Goal: Task Accomplishment & Management: Use online tool/utility

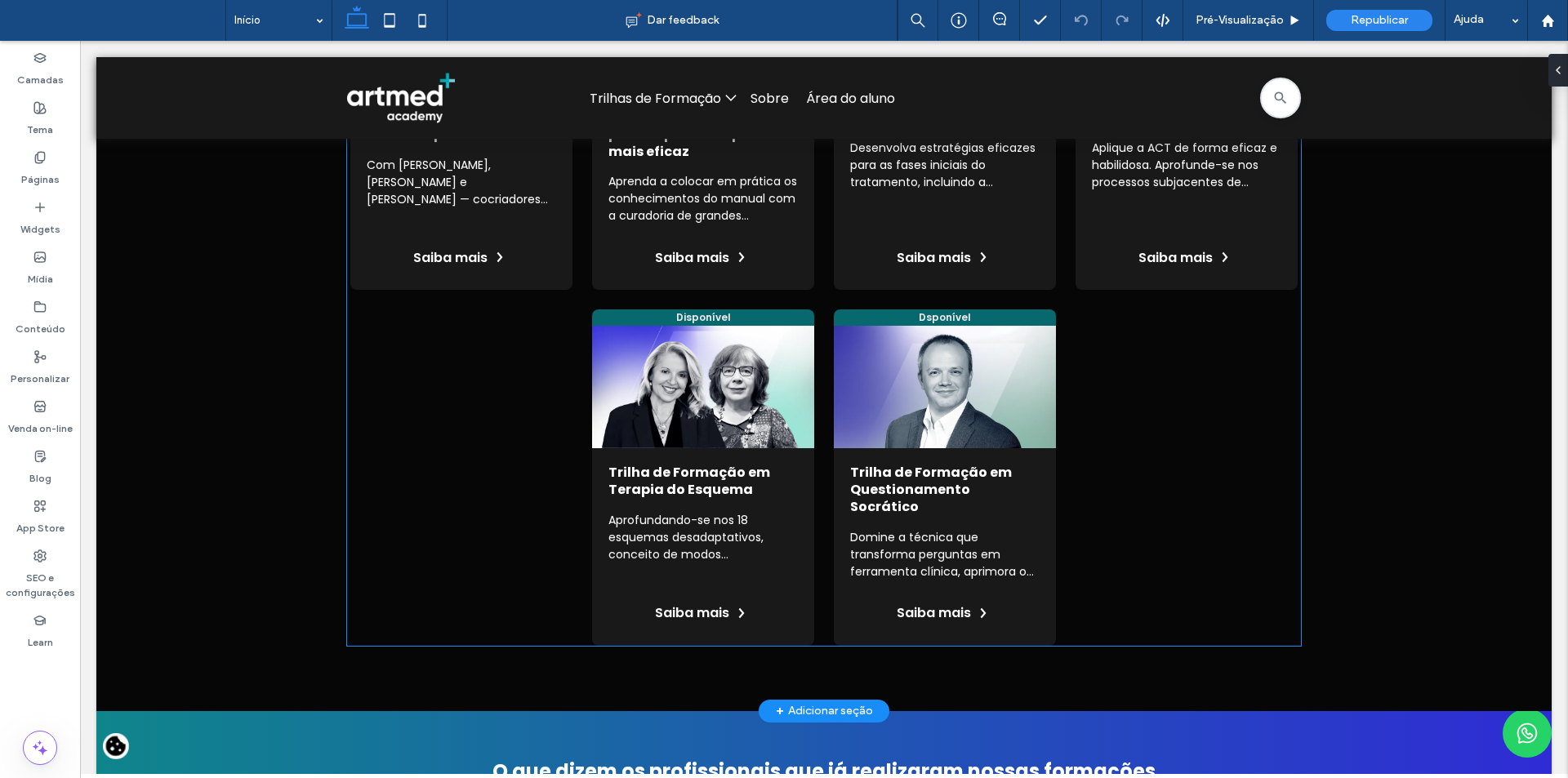
scroll to position [1307, 0]
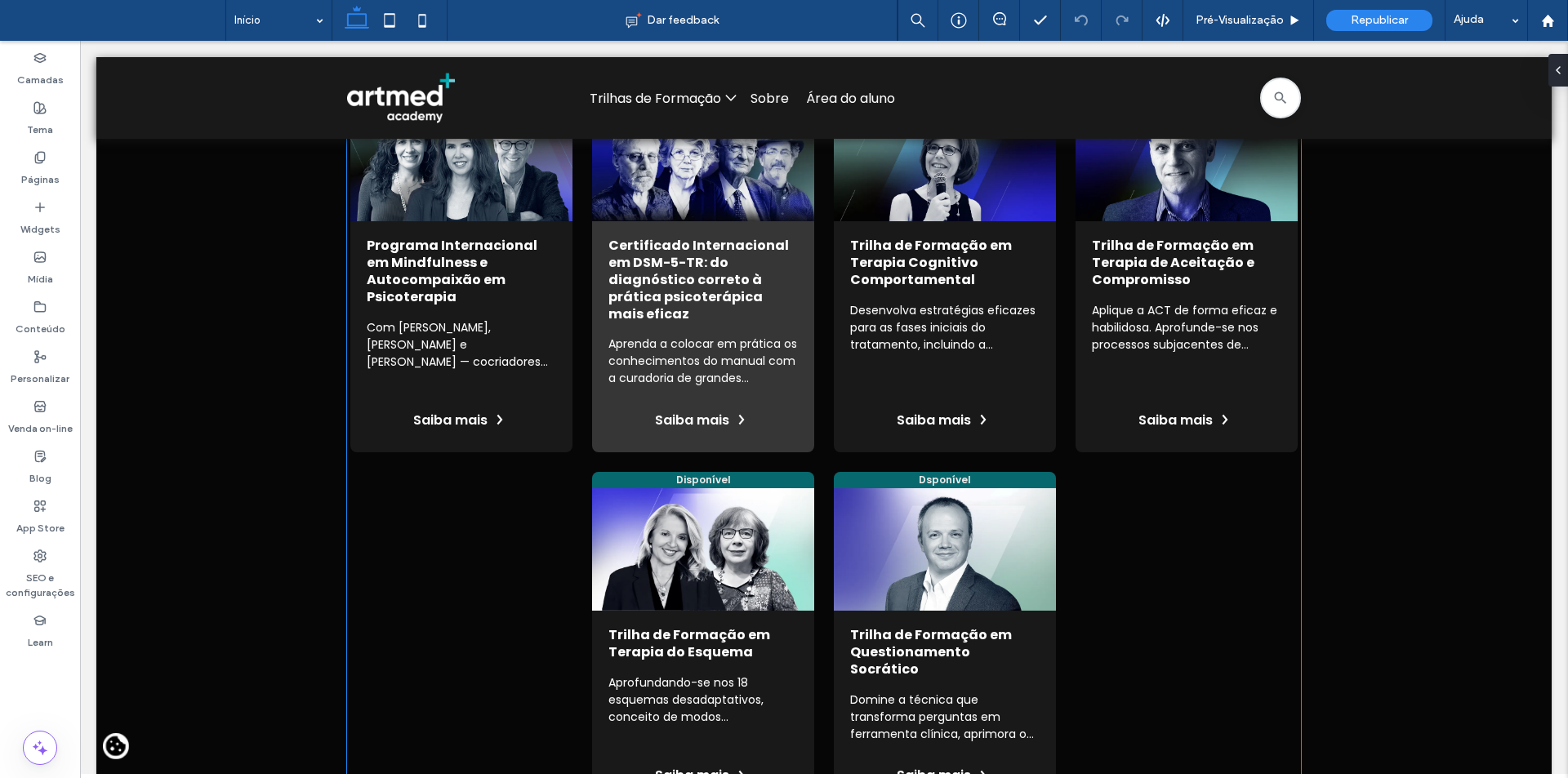
click at [623, 346] on link "Ver mais informações do curso" at bounding box center [703, 267] width 222 height 370
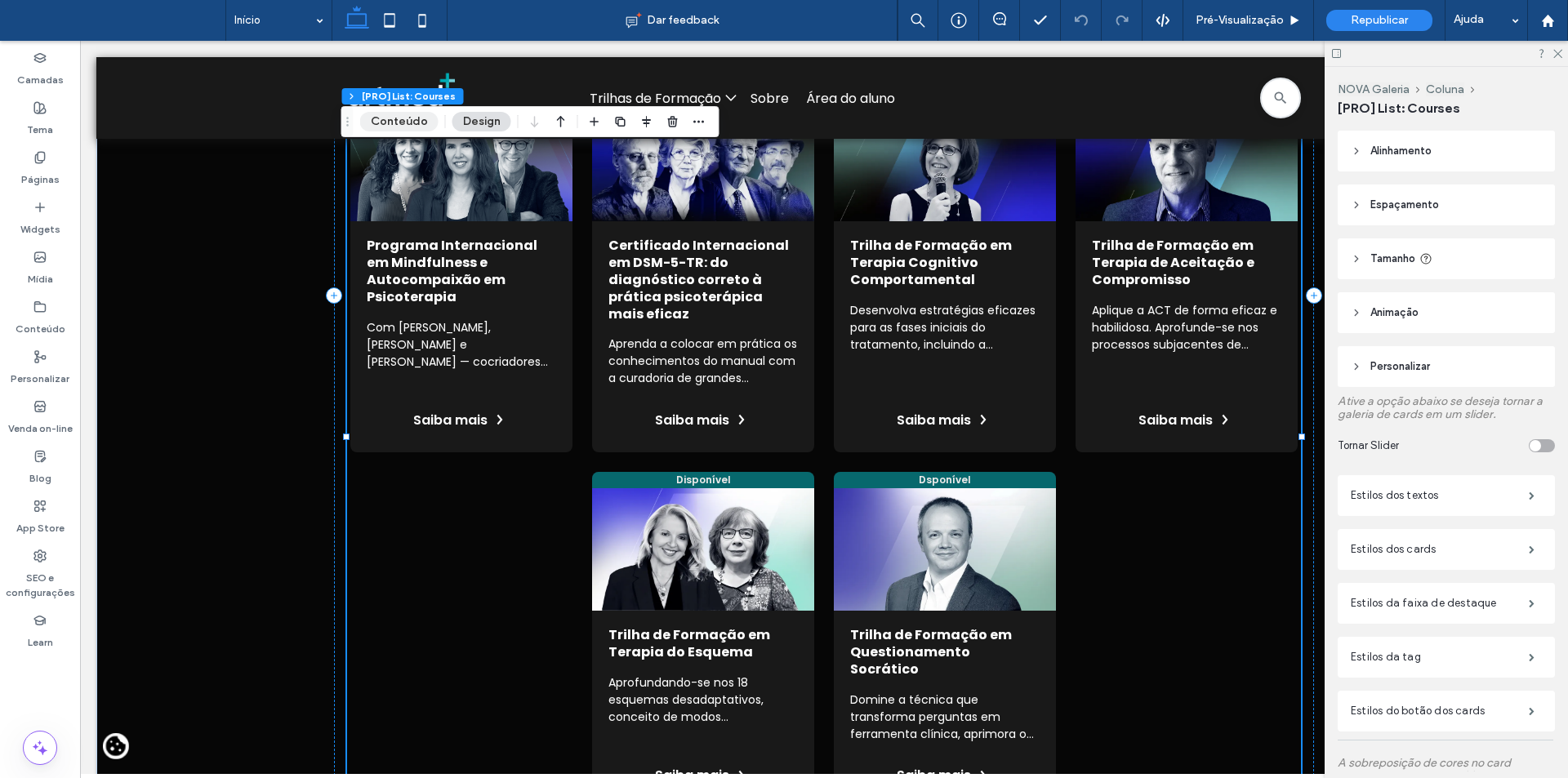
click at [396, 120] on button "Conteúdo" at bounding box center [399, 121] width 79 height 20
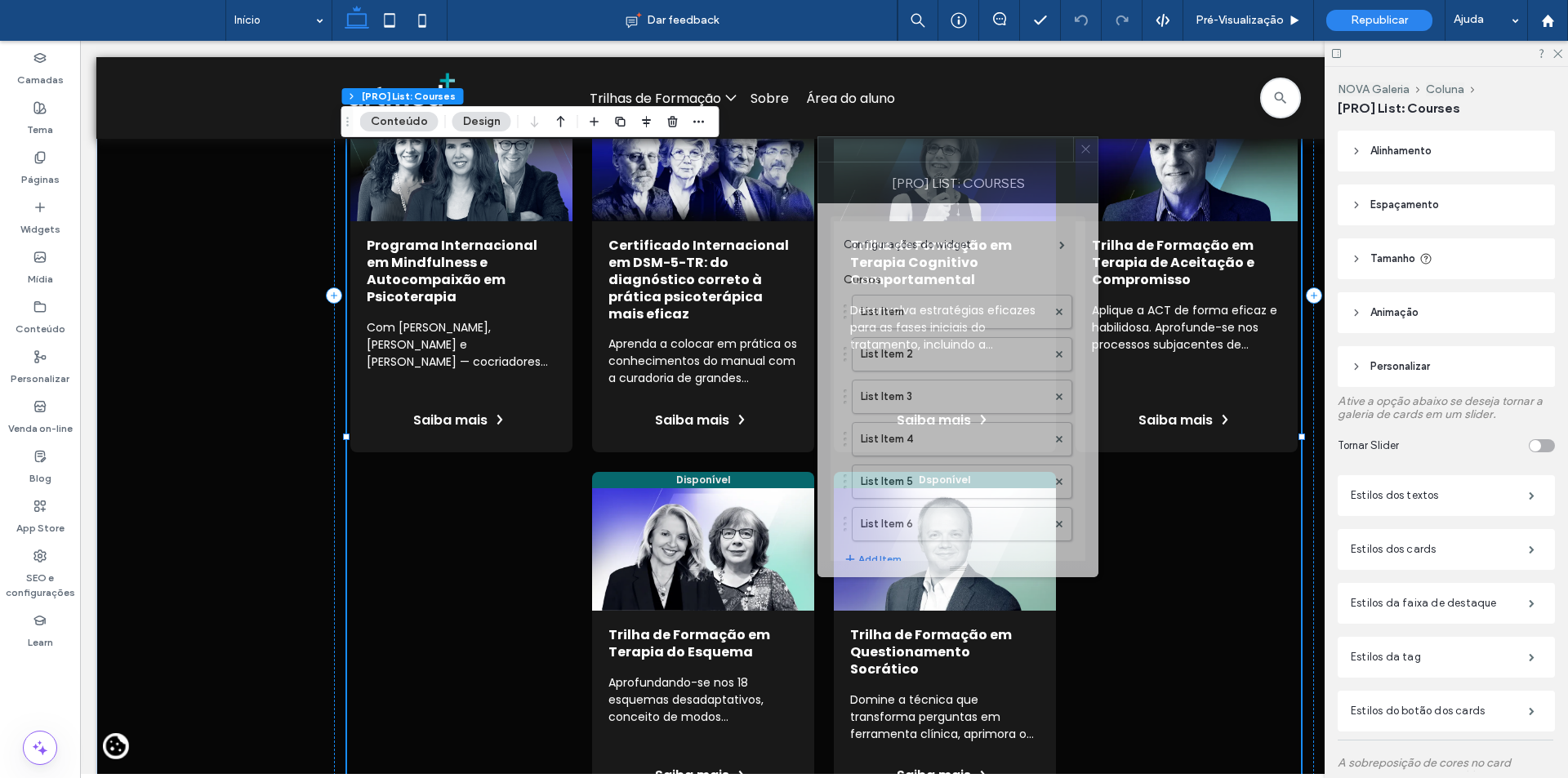
drag, startPoint x: 1421, startPoint y: 203, endPoint x: 963, endPoint y: 169, distance: 459.3
click at [963, 169] on div "[PRO] List: Courses" at bounding box center [958, 183] width 281 height 41
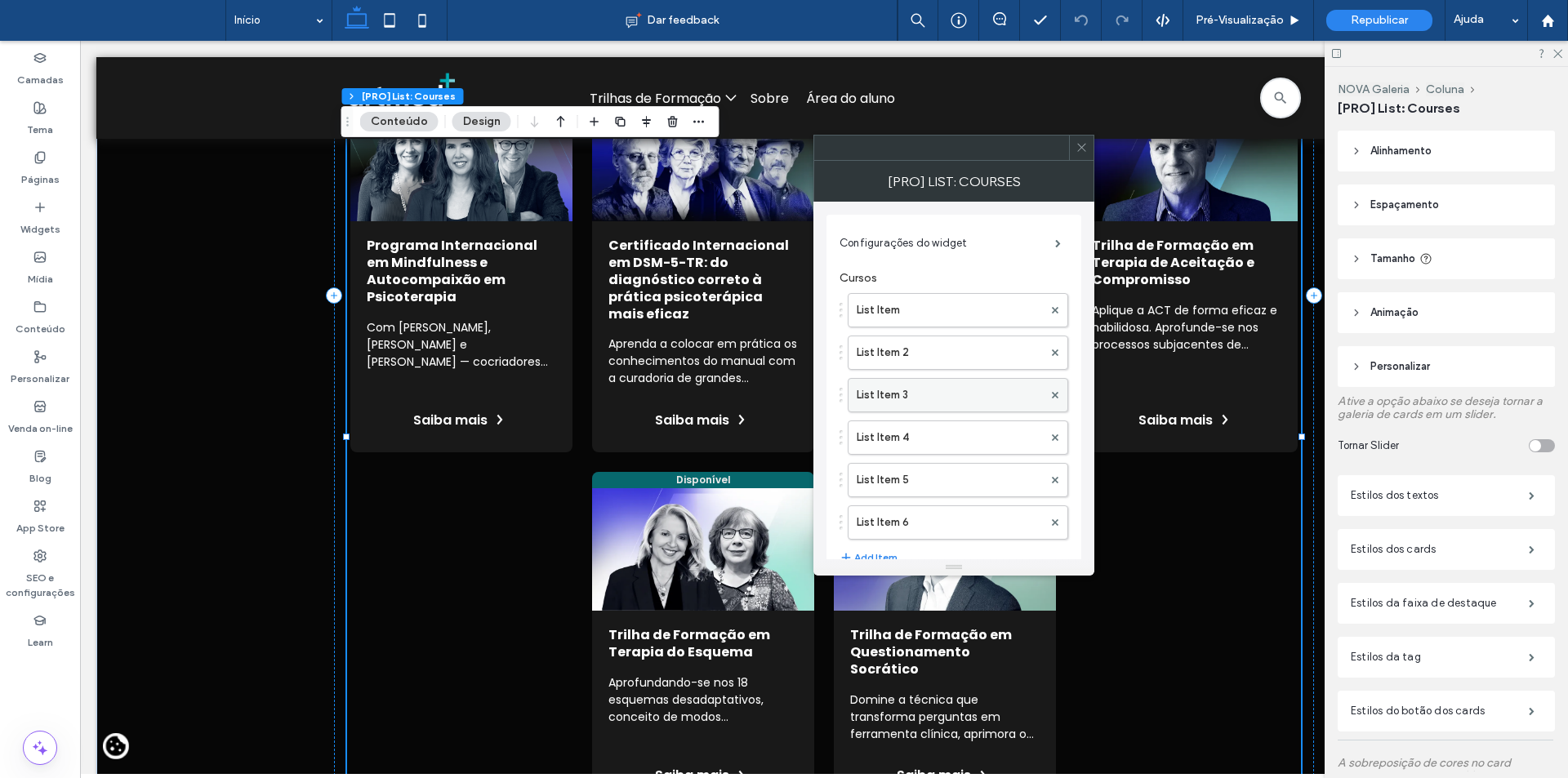
click at [939, 390] on label "List Item 3" at bounding box center [949, 395] width 186 height 33
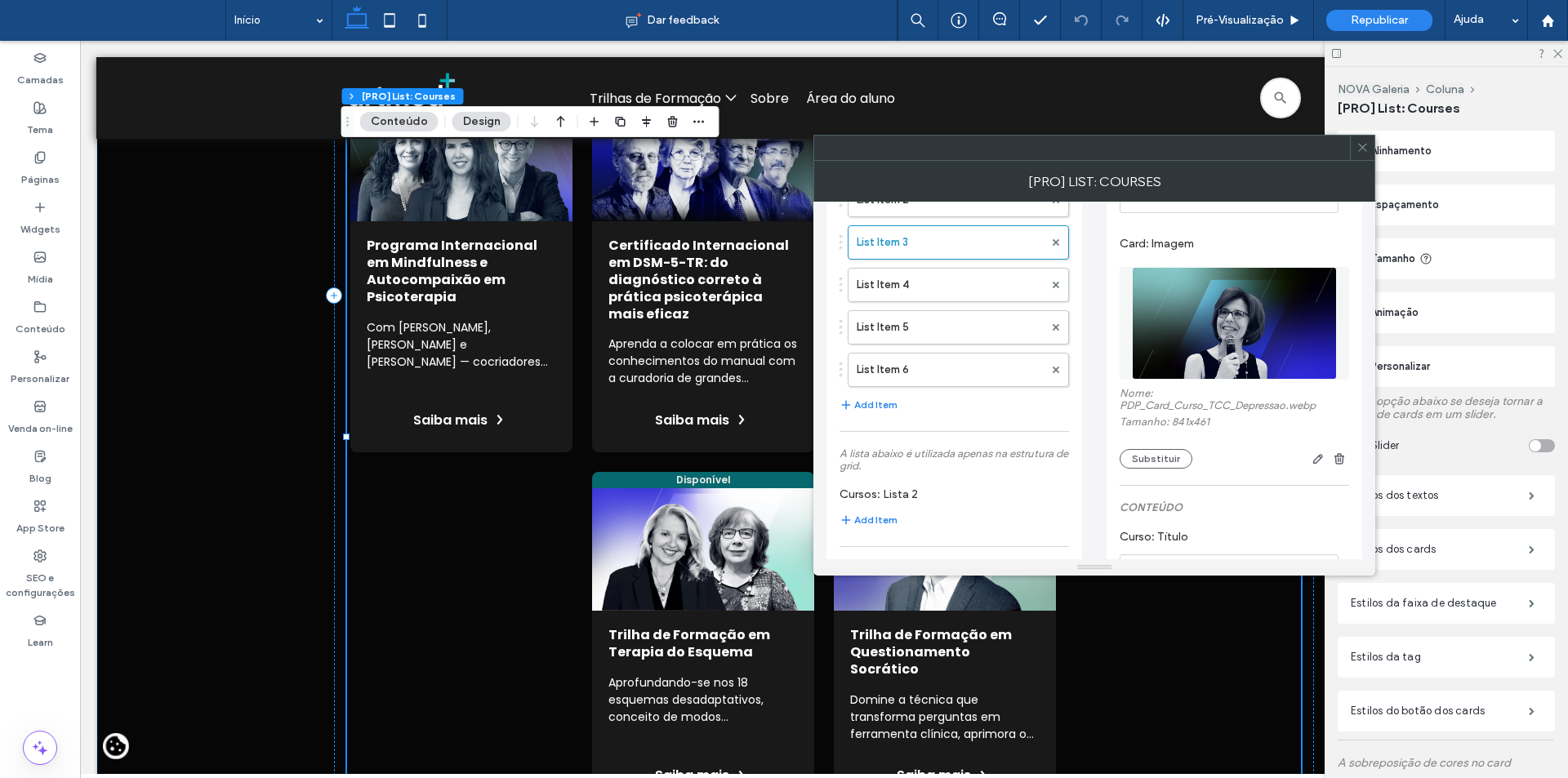
scroll to position [164, 0]
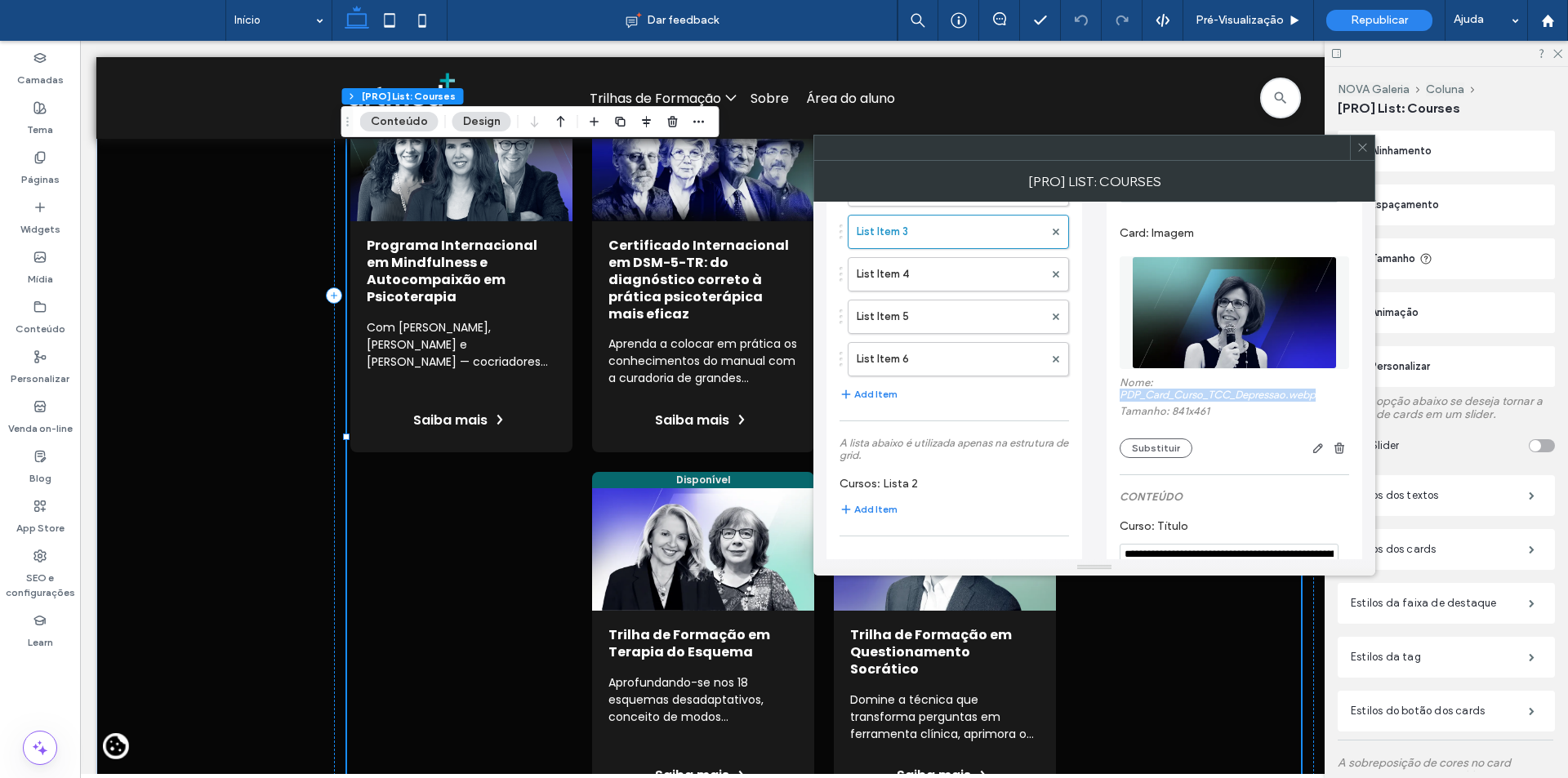
drag, startPoint x: 1122, startPoint y: 396, endPoint x: 1323, endPoint y: 396, distance: 201.0
click at [1323, 396] on label "Nome: PDP_Card_Curso_TCC_Depressao.webp" at bounding box center [1234, 392] width 229 height 28
copy label "PDP_Card_Curso_TCC_Depressao.webp"
click at [47, 169] on label "Páginas" at bounding box center [40, 175] width 39 height 23
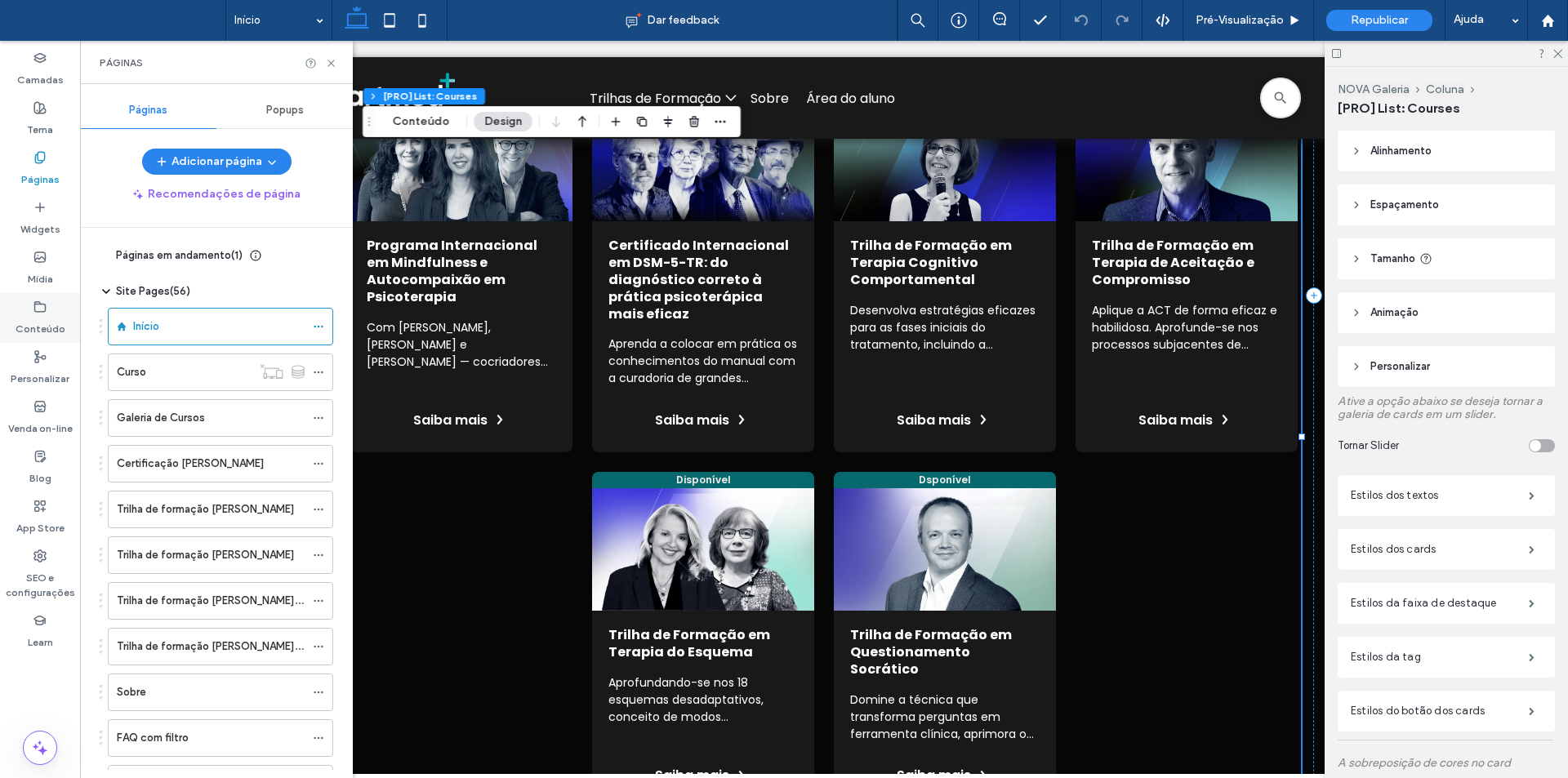
click at [50, 319] on label "Conteúdo" at bounding box center [40, 325] width 50 height 23
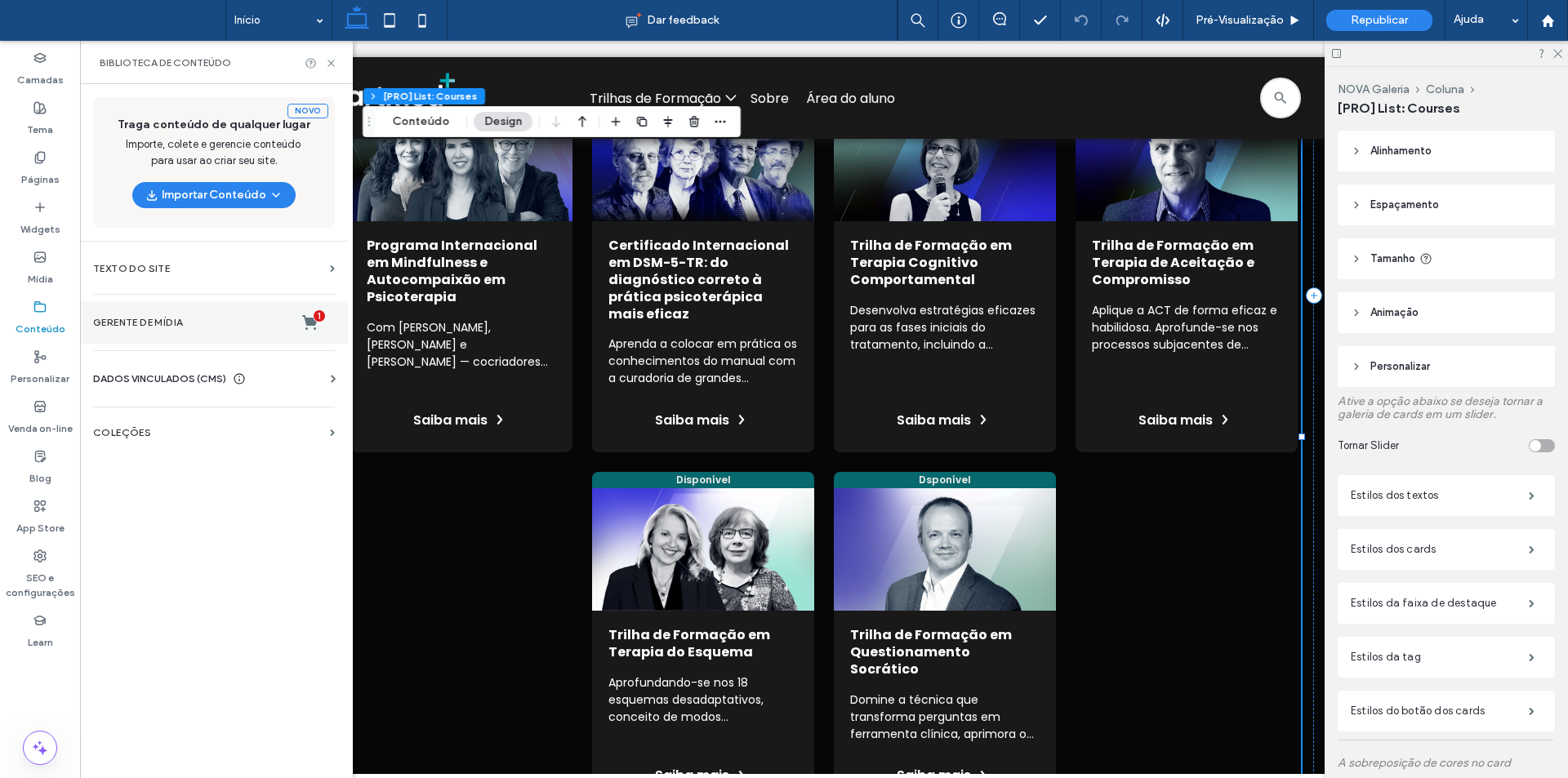
click at [151, 327] on label "Gerente de mídia 1" at bounding box center [213, 322] width 241 height 16
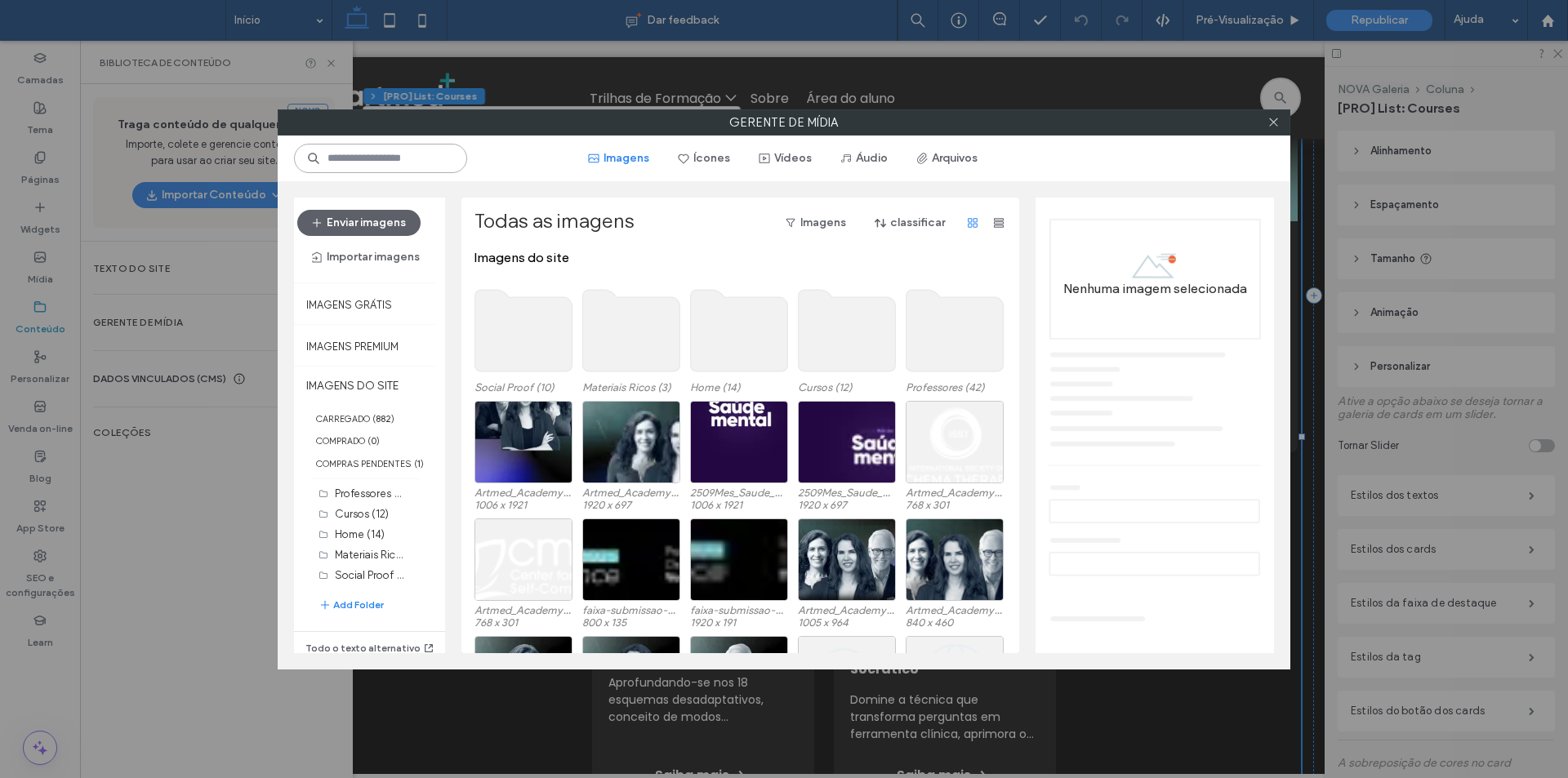
click at [355, 152] on input at bounding box center [380, 158] width 173 height 29
paste input "**********"
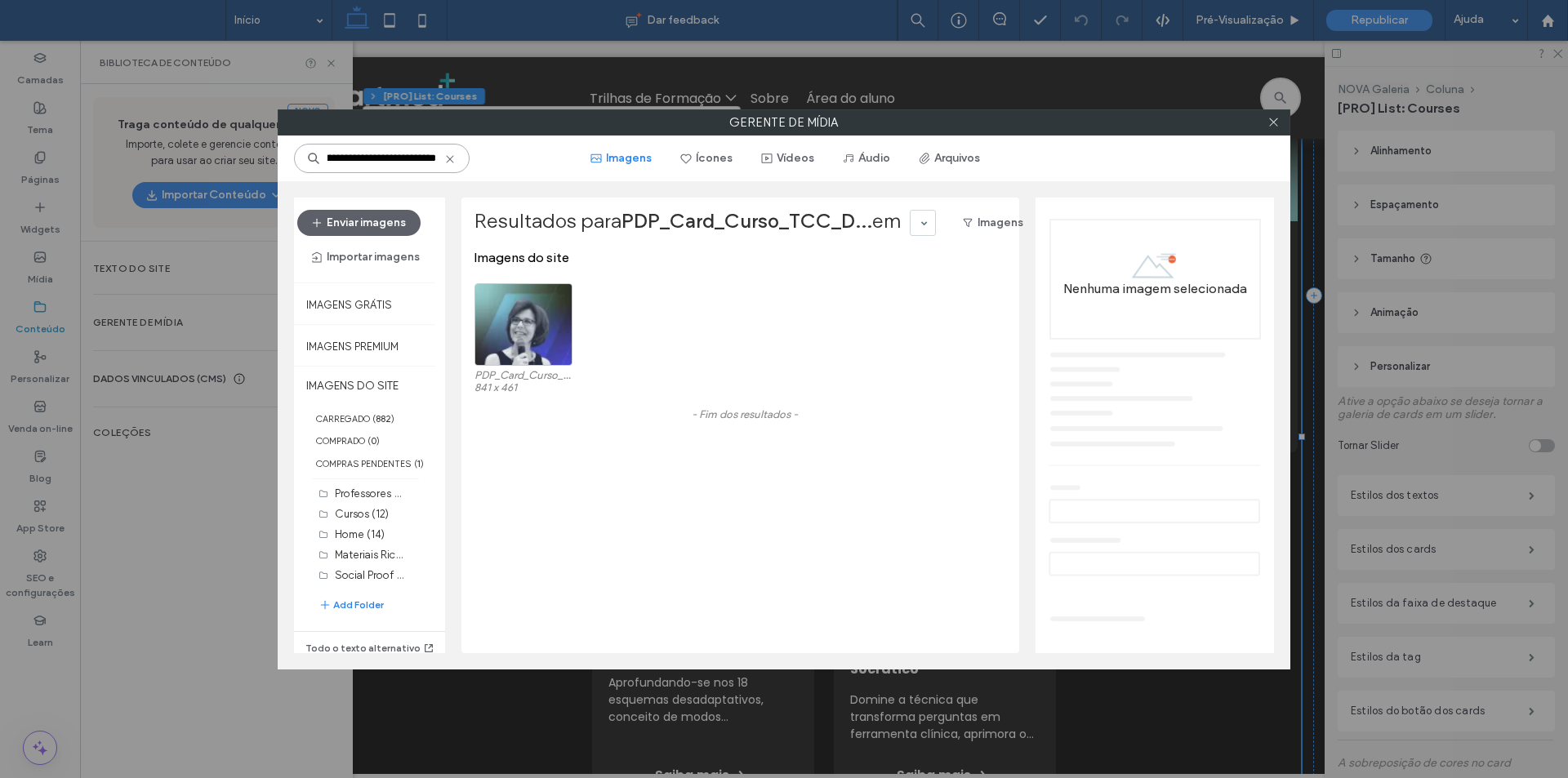
type input "**********"
click at [486, 339] on div "Escolher" at bounding box center [523, 324] width 98 height 82
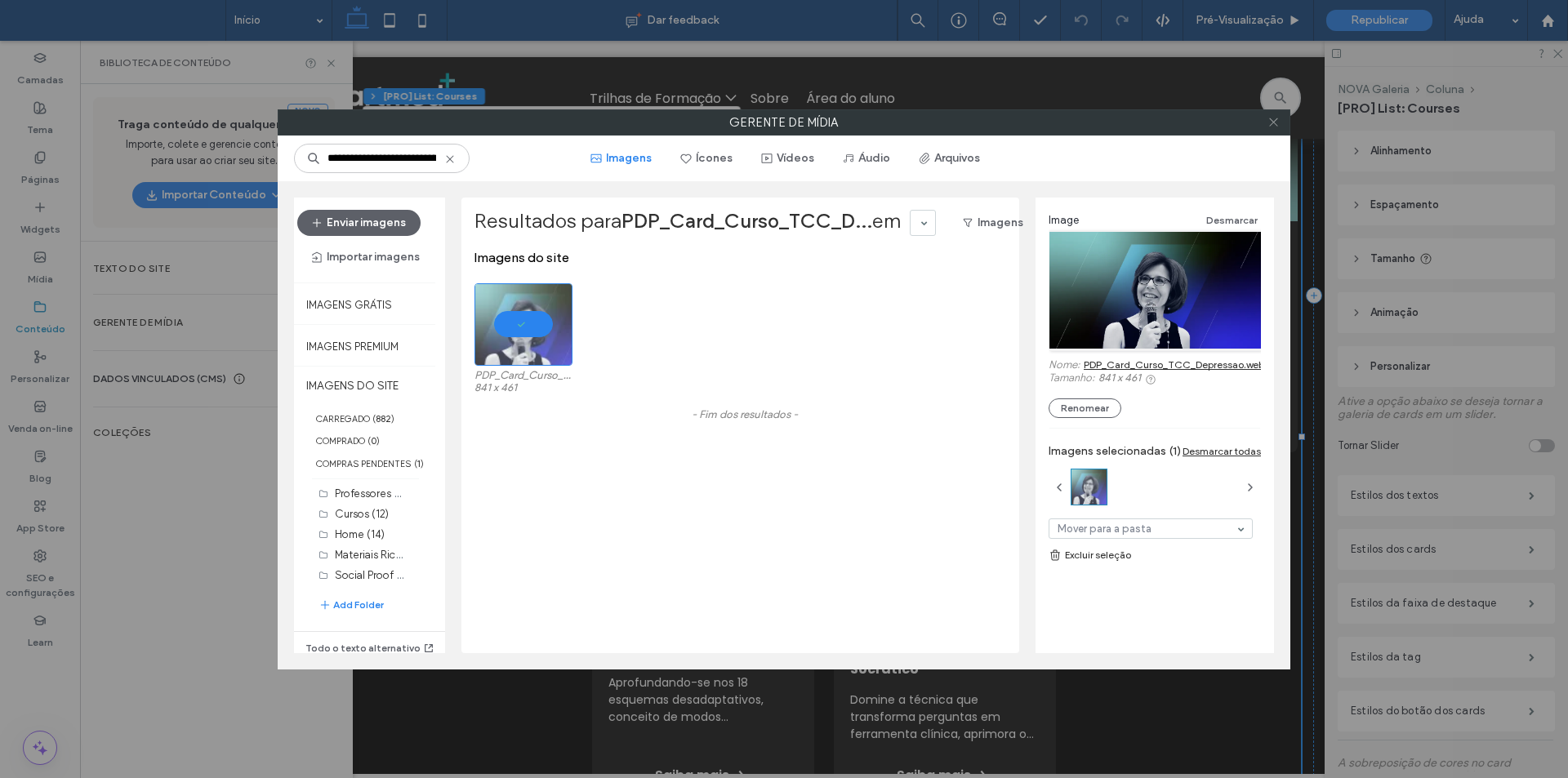
click at [1274, 116] on icon at bounding box center [1273, 122] width 12 height 12
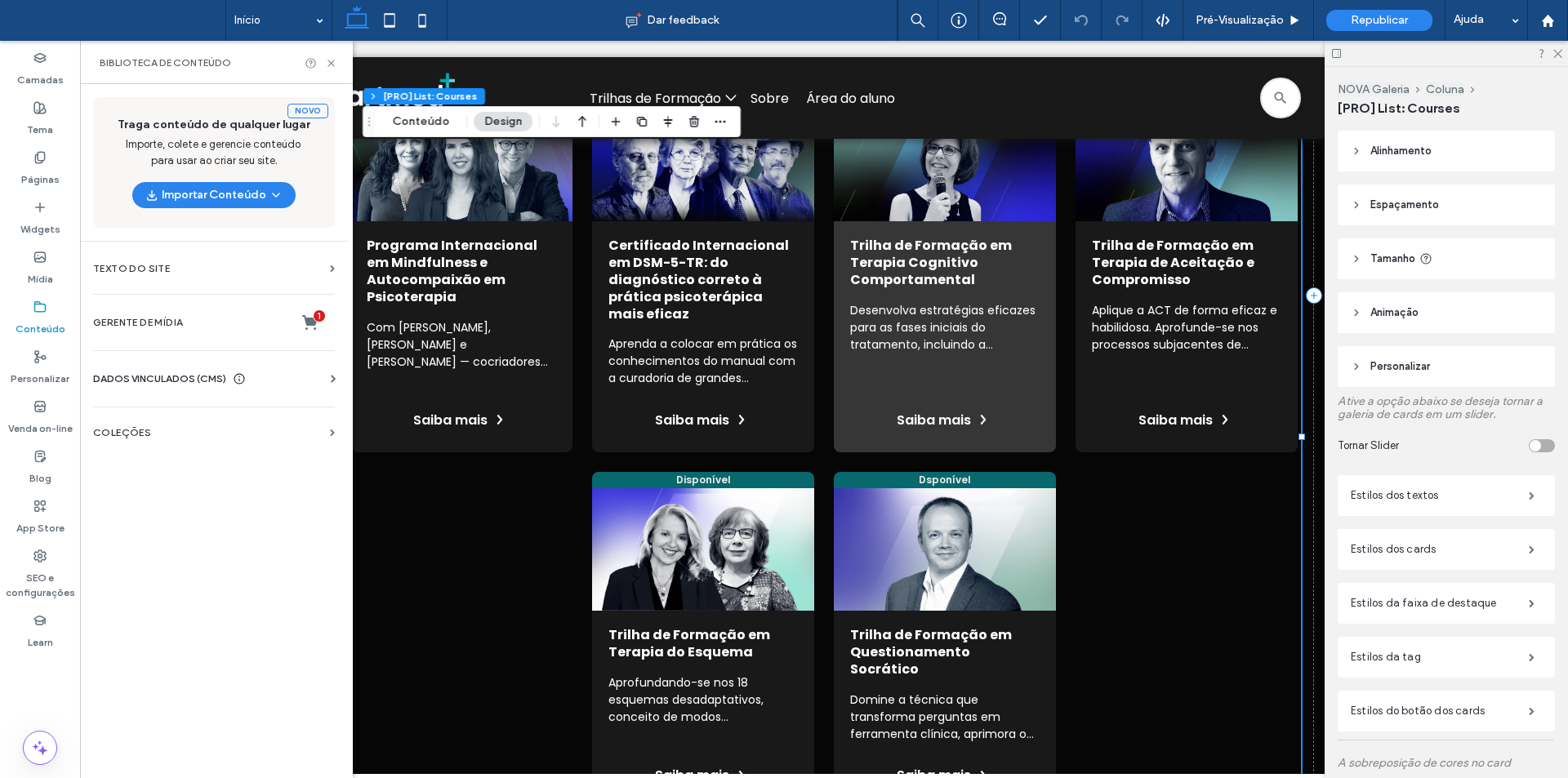
click at [885, 312] on link "Ver mais informações do curso" at bounding box center [944, 267] width 222 height 370
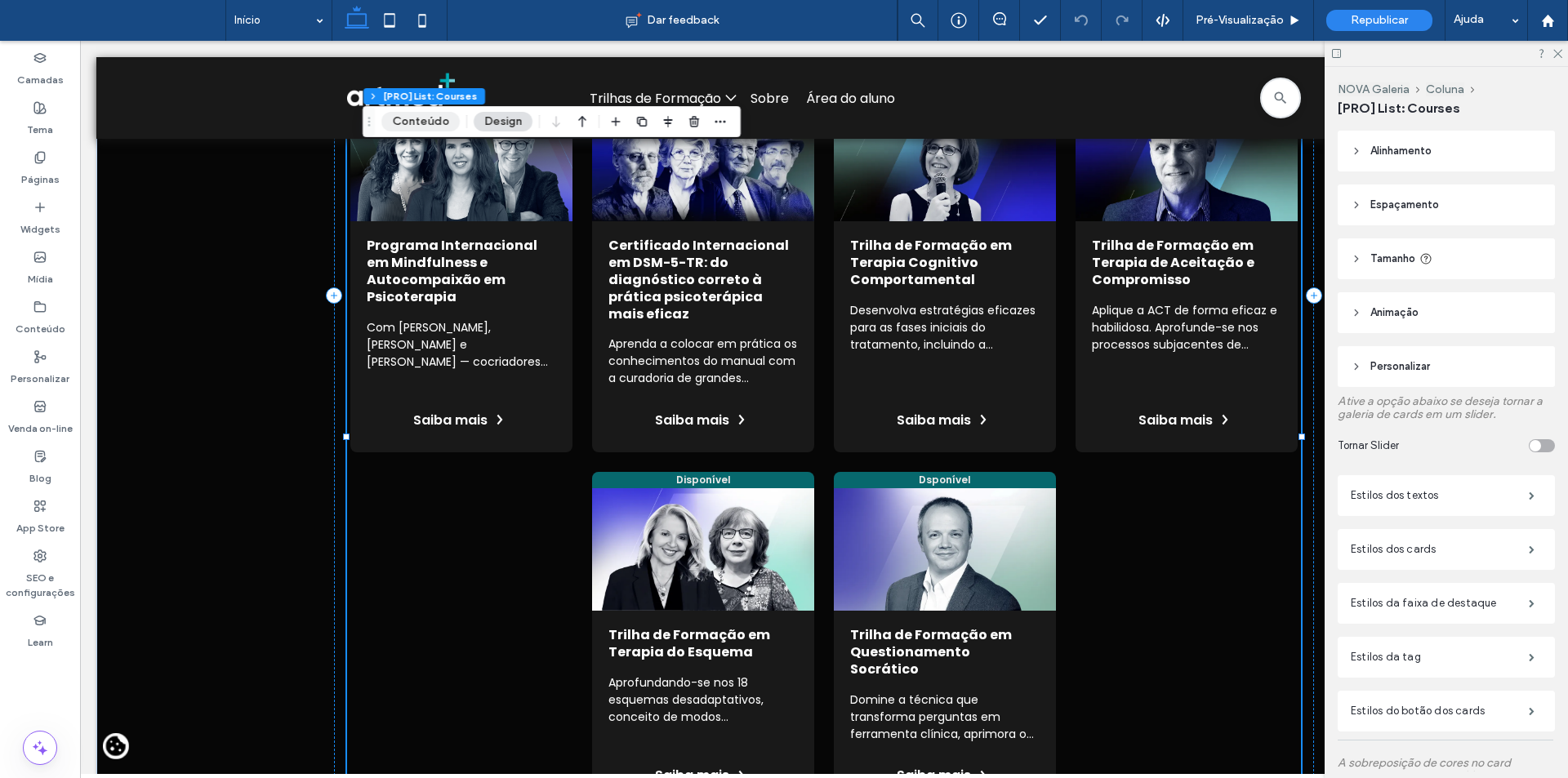
click at [441, 117] on button "Conteúdo" at bounding box center [420, 121] width 79 height 20
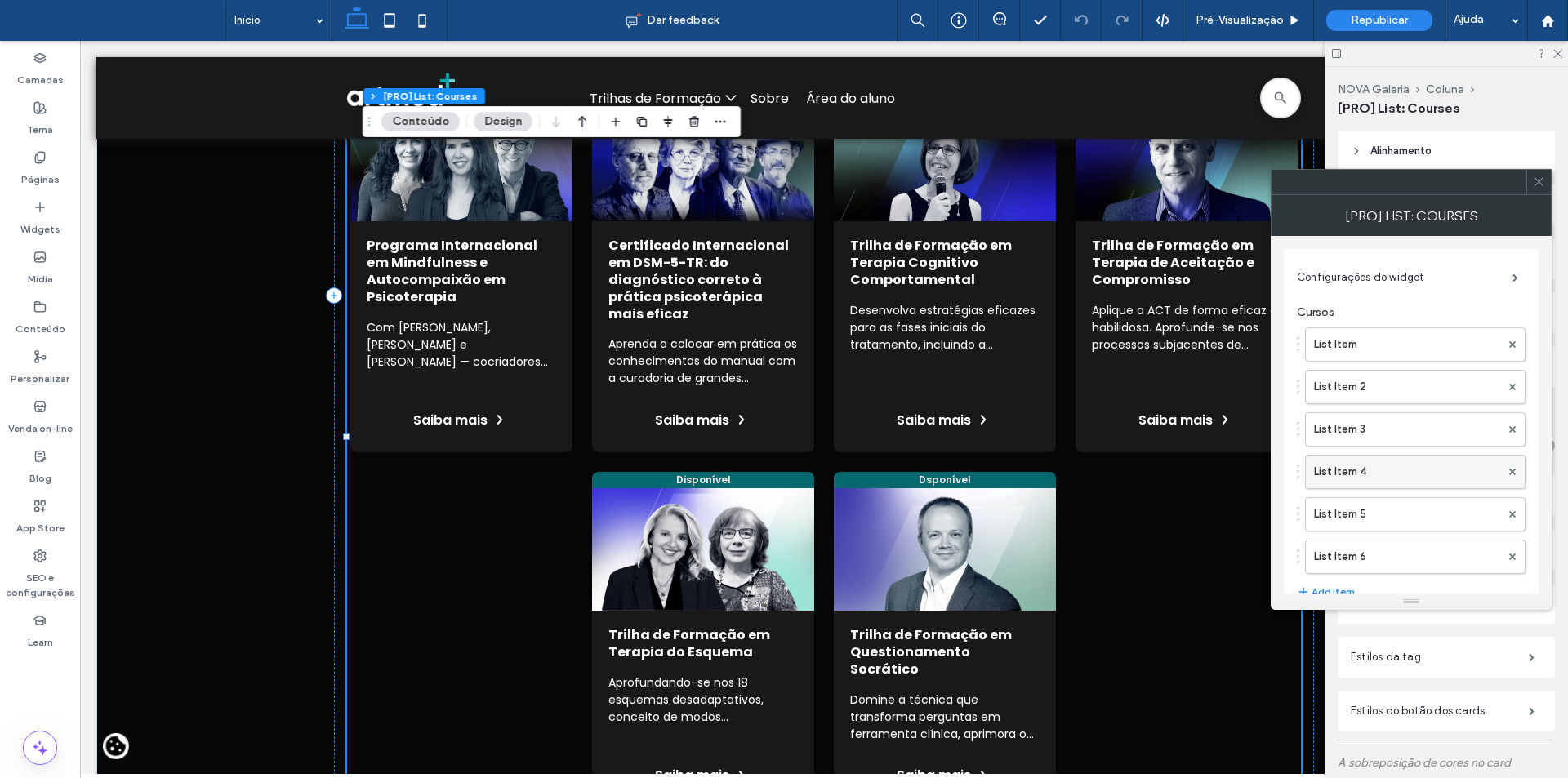
click at [1406, 466] on label "List Item 4" at bounding box center [1407, 472] width 186 height 33
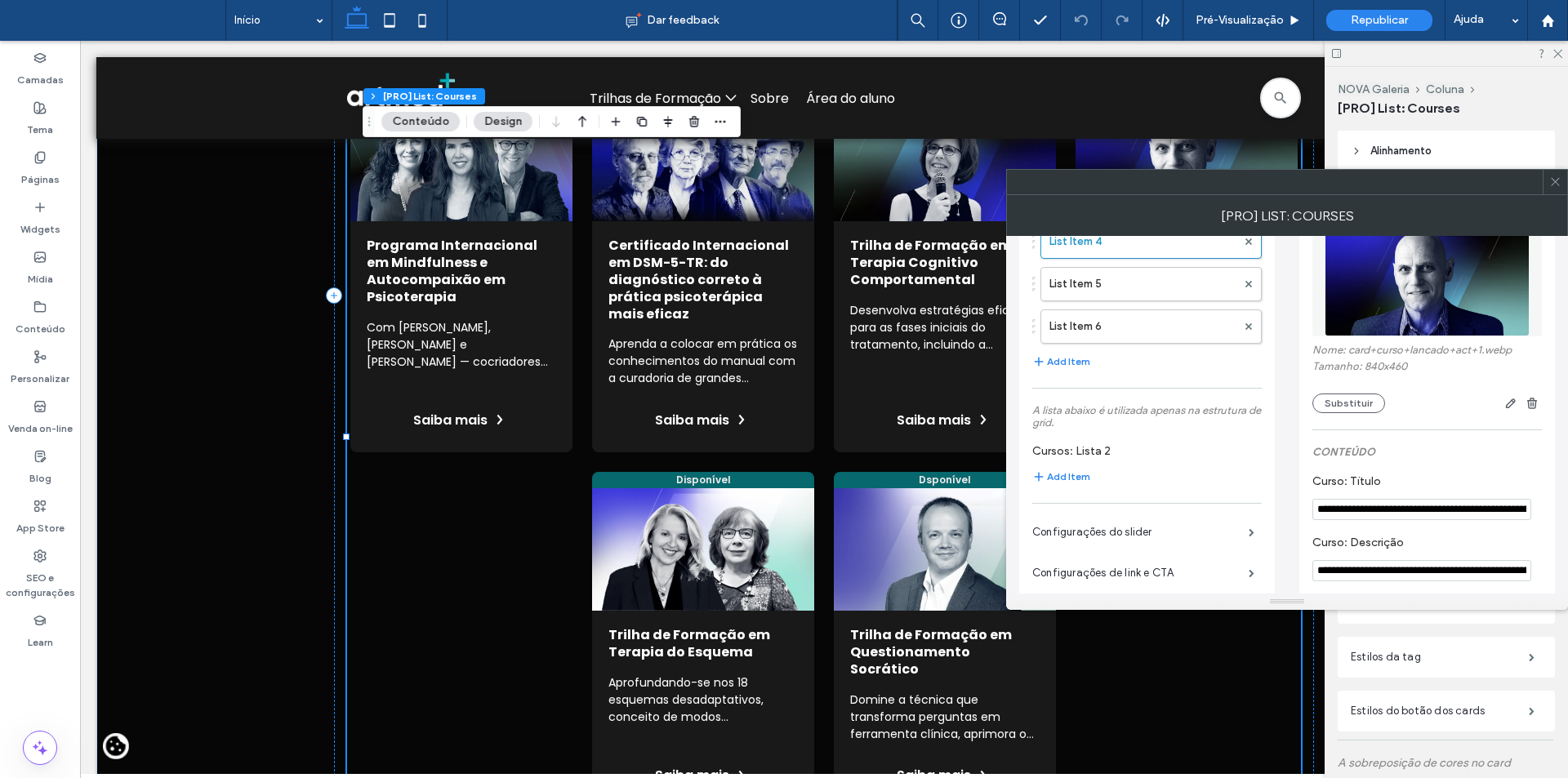
scroll to position [245, 0]
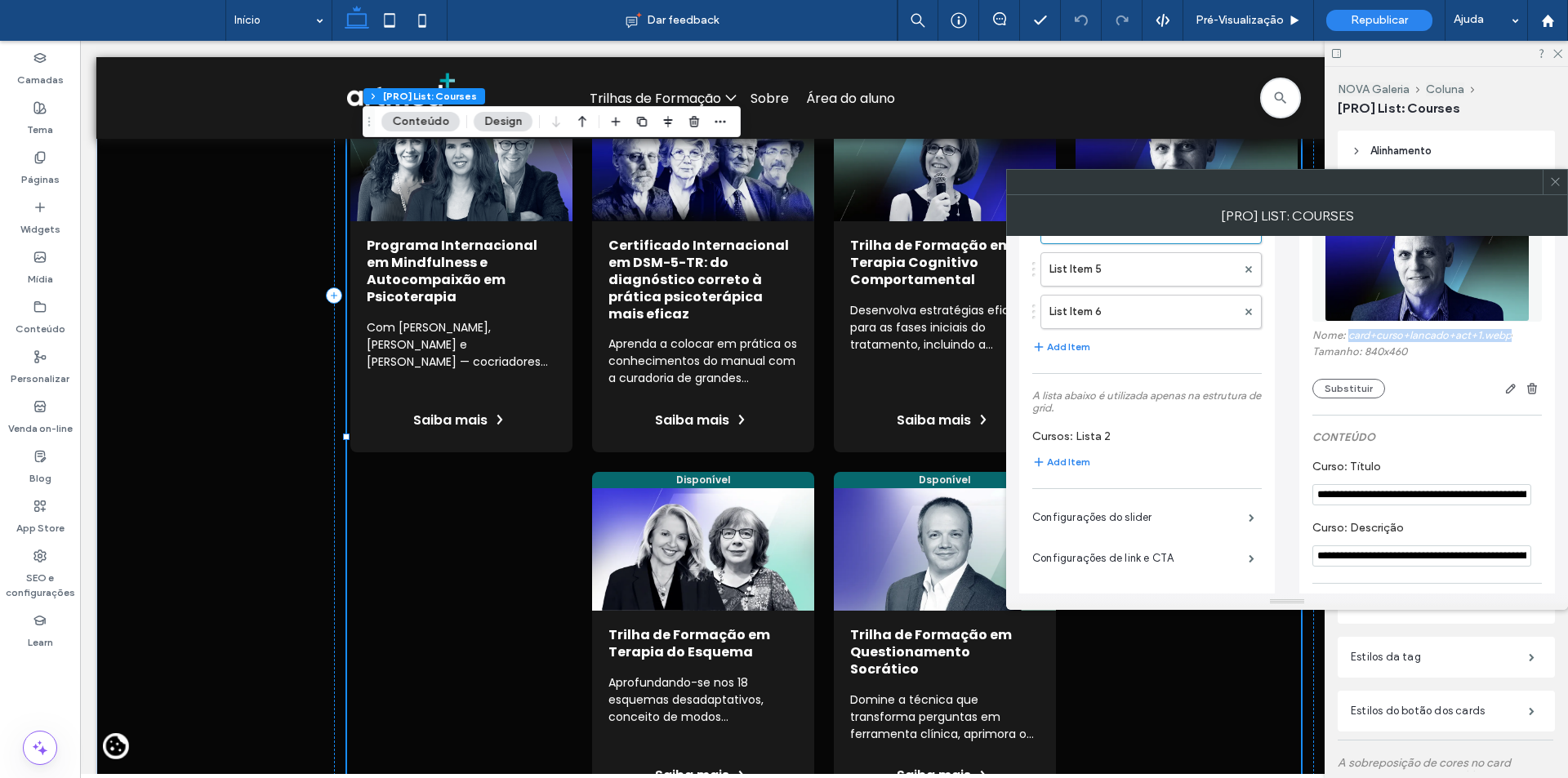
drag, startPoint x: 1349, startPoint y: 336, endPoint x: 1517, endPoint y: 335, distance: 168.0
click at [1517, 335] on label "Nome: card+curso+lancado+act+1.webp" at bounding box center [1427, 338] width 229 height 16
copy label "card+curso+lancado+act+1.webp"
click at [44, 319] on label "Conteúdo" at bounding box center [40, 325] width 50 height 23
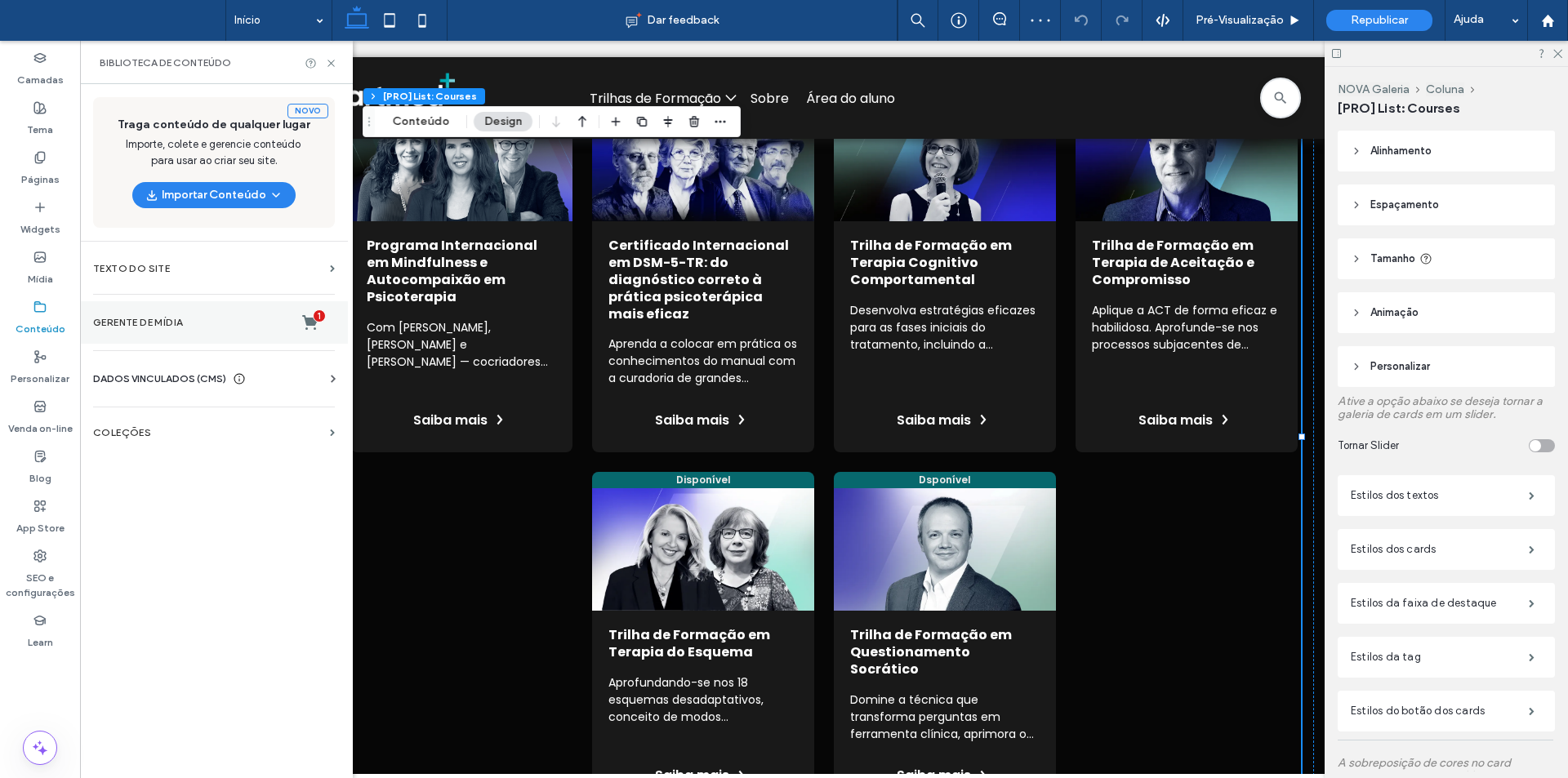
click at [180, 321] on label "Gerente de mídia 1" at bounding box center [213, 322] width 241 height 16
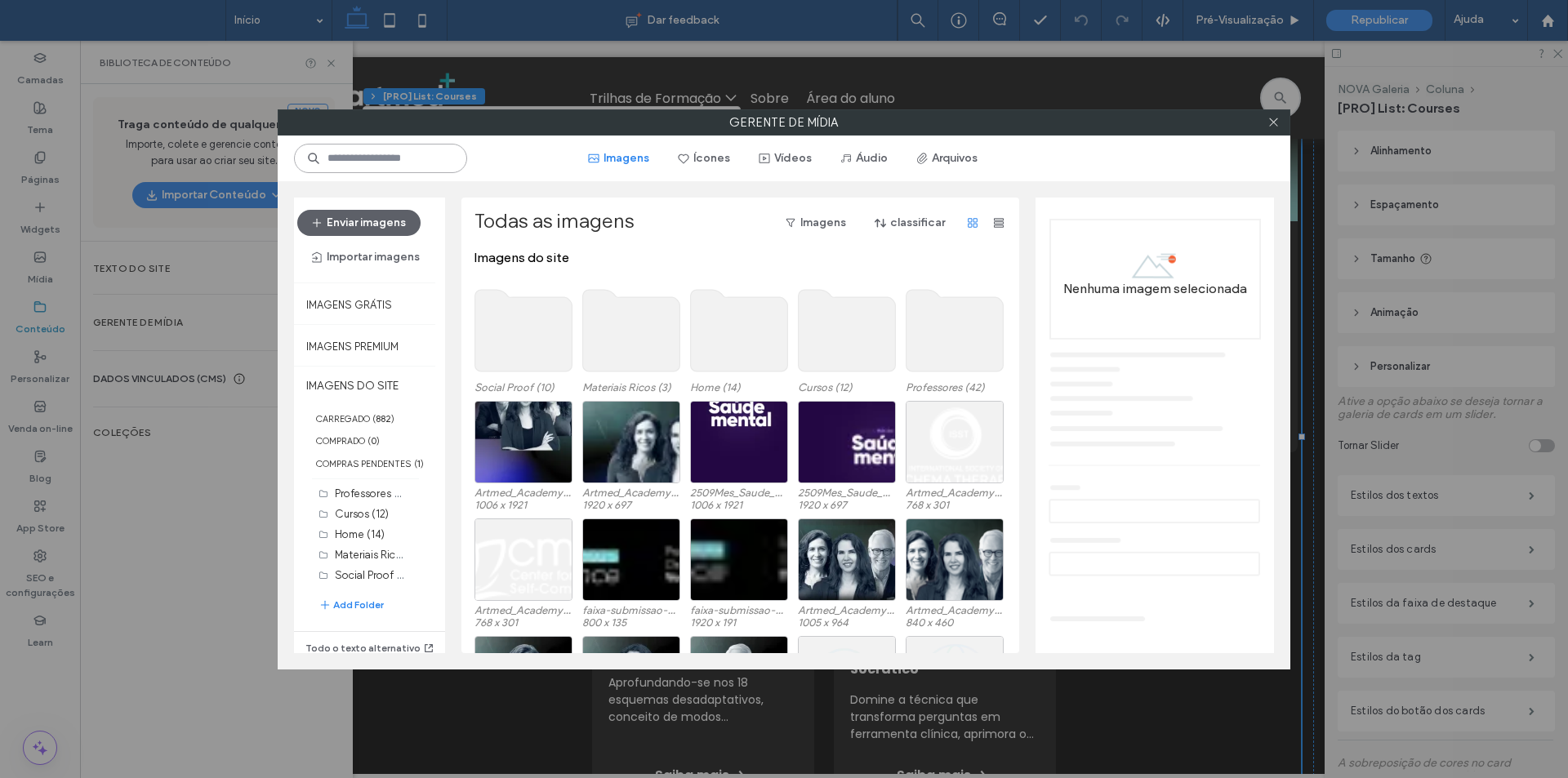
click at [373, 164] on input at bounding box center [380, 158] width 173 height 29
paste input "**********"
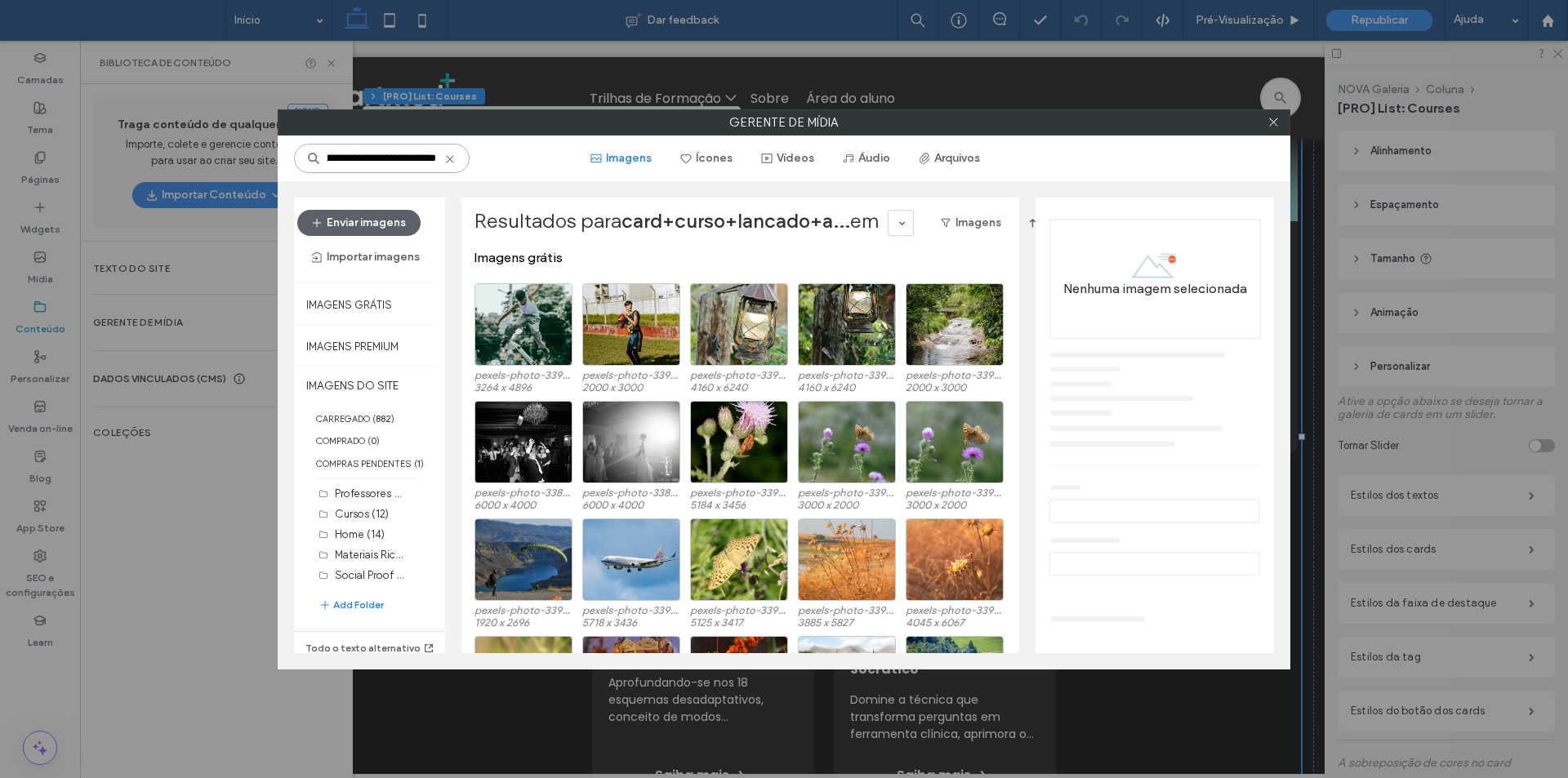
scroll to position [0, 56]
drag, startPoint x: 405, startPoint y: 156, endPoint x: 502, endPoint y: 152, distance: 97.1
click at [502, 152] on div "**********" at bounding box center [784, 158] width 1013 height 45
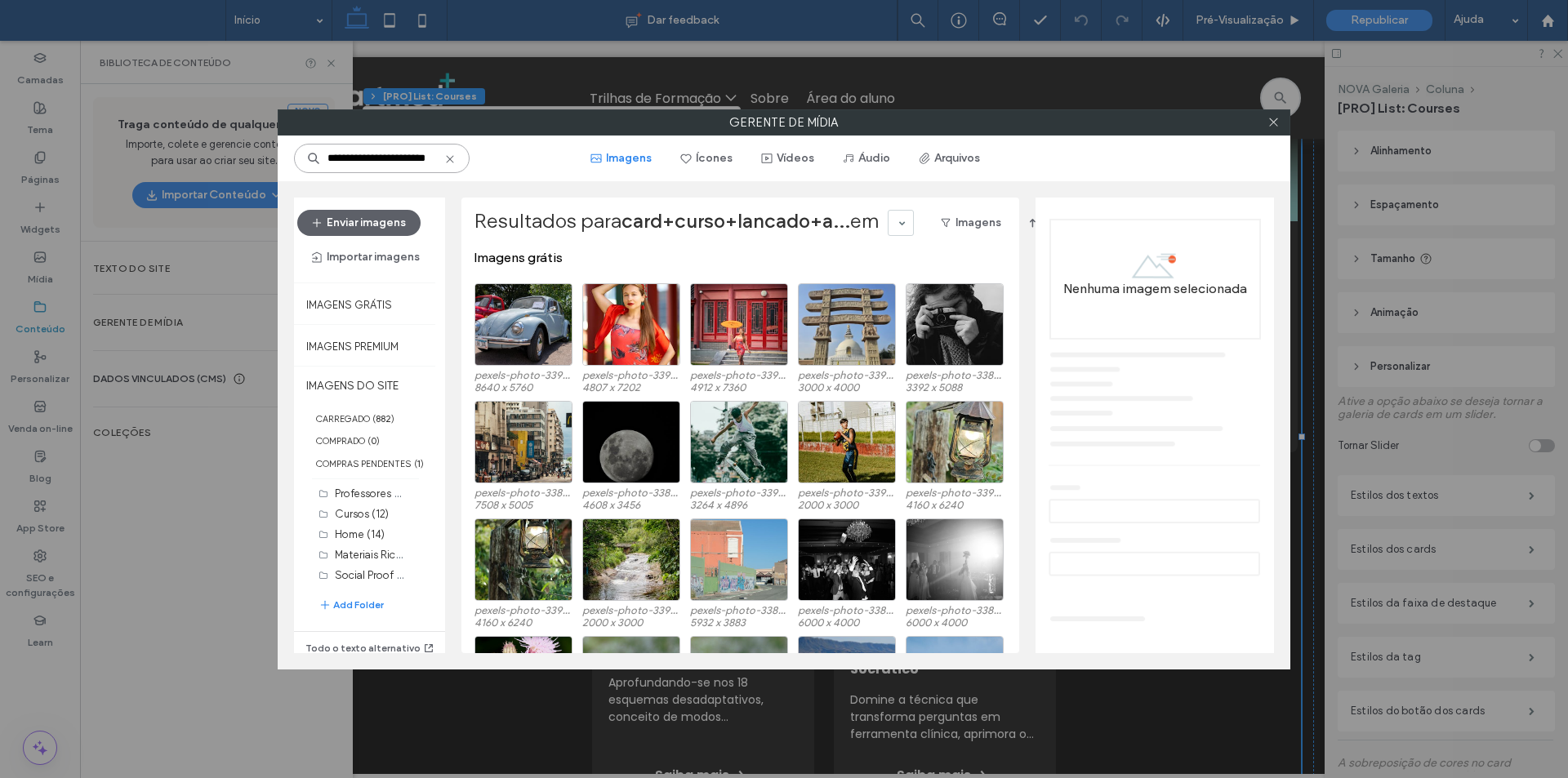
scroll to position [0, 0]
drag, startPoint x: 385, startPoint y: 159, endPoint x: 295, endPoint y: 167, distance: 90.4
click at [295, 167] on div "**********" at bounding box center [382, 158] width 176 height 29
click at [383, 156] on input "**********" at bounding box center [382, 158] width 176 height 29
click at [356, 156] on input "**********" at bounding box center [382, 158] width 176 height 29
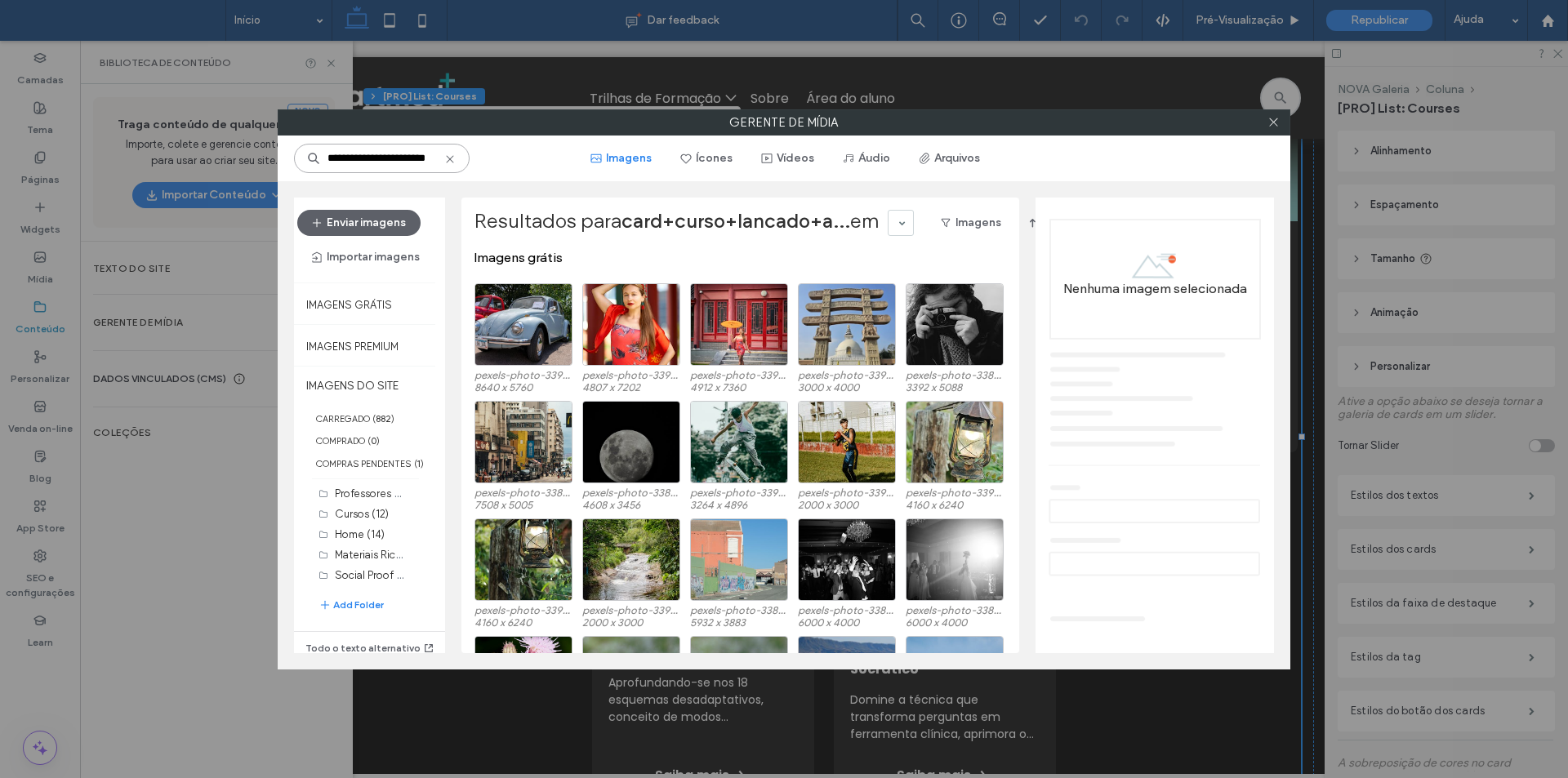
click at [357, 157] on input "**********" at bounding box center [382, 158] width 176 height 29
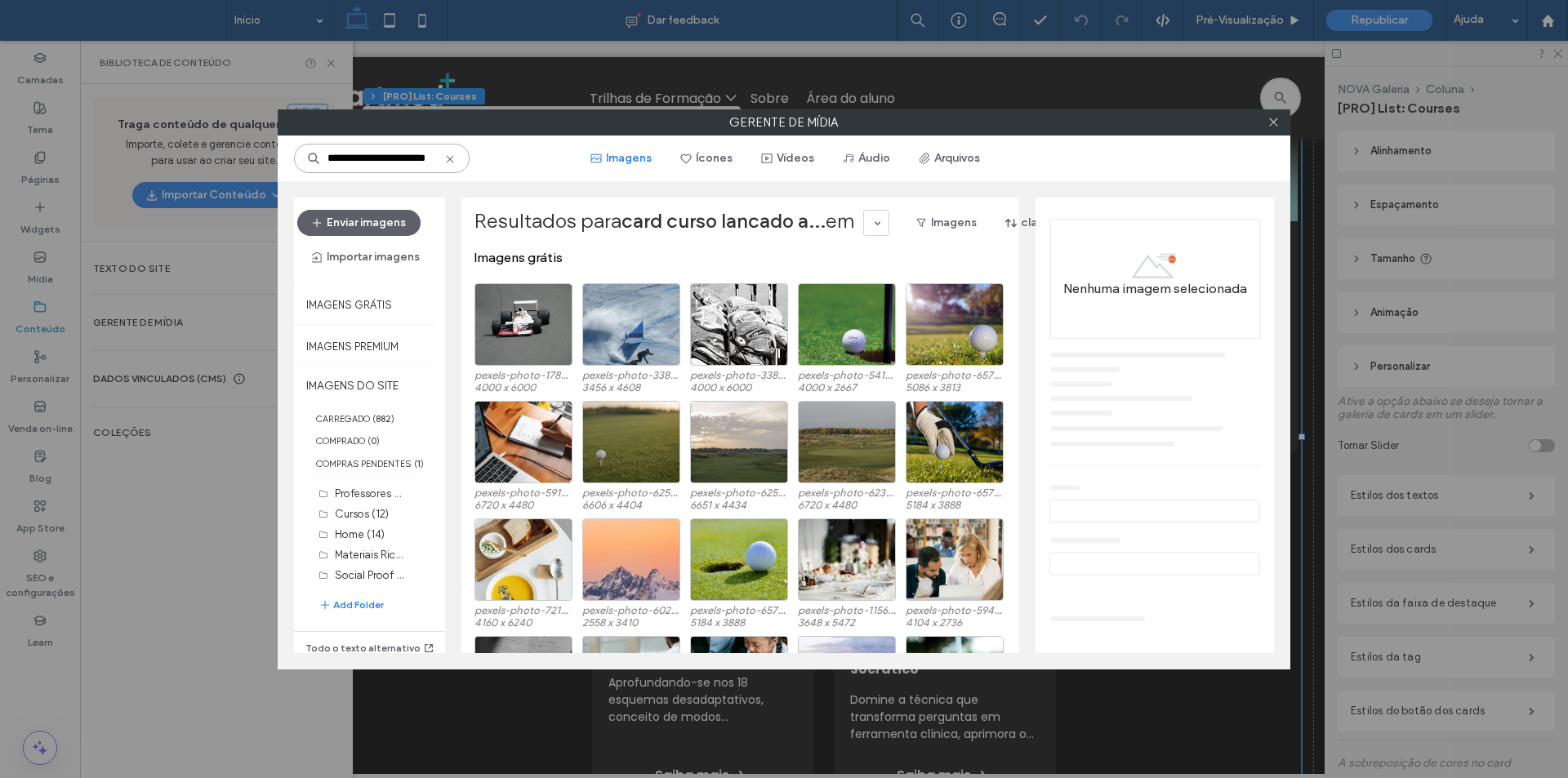
scroll to position [0, 8]
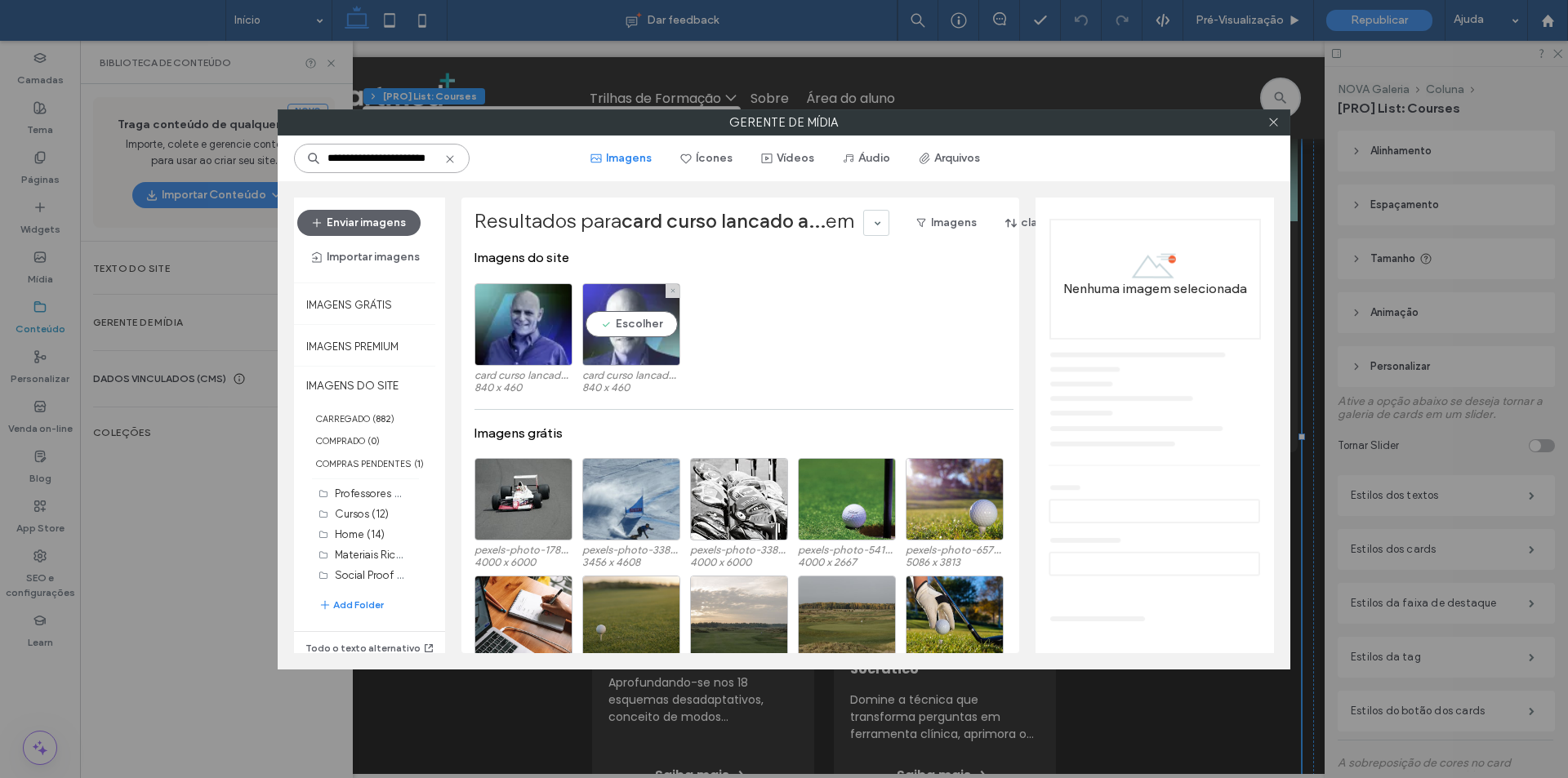
type input "**********"
click at [633, 345] on div "Escolher" at bounding box center [631, 324] width 98 height 82
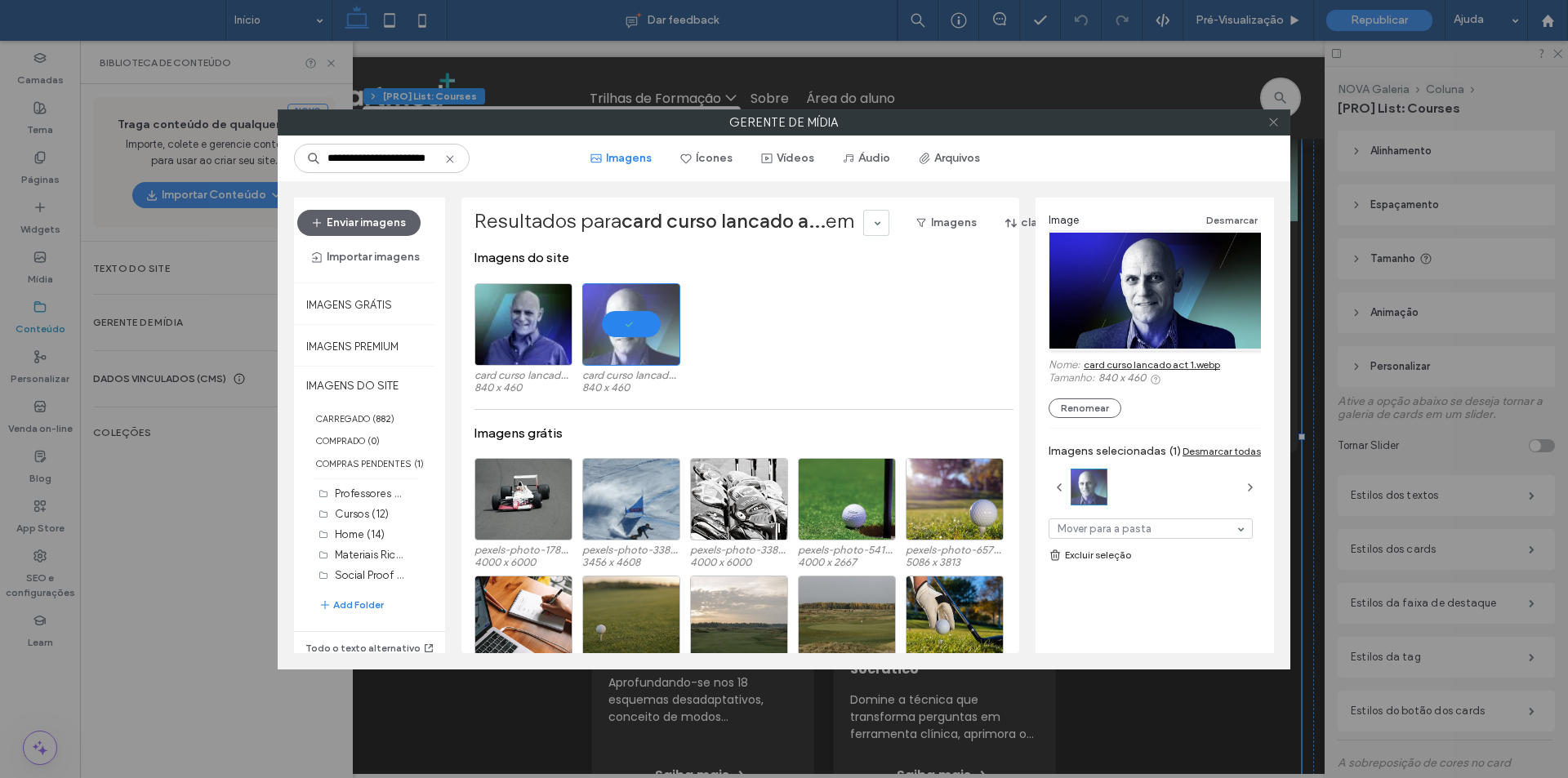
click at [1278, 122] on icon at bounding box center [1273, 122] width 12 height 12
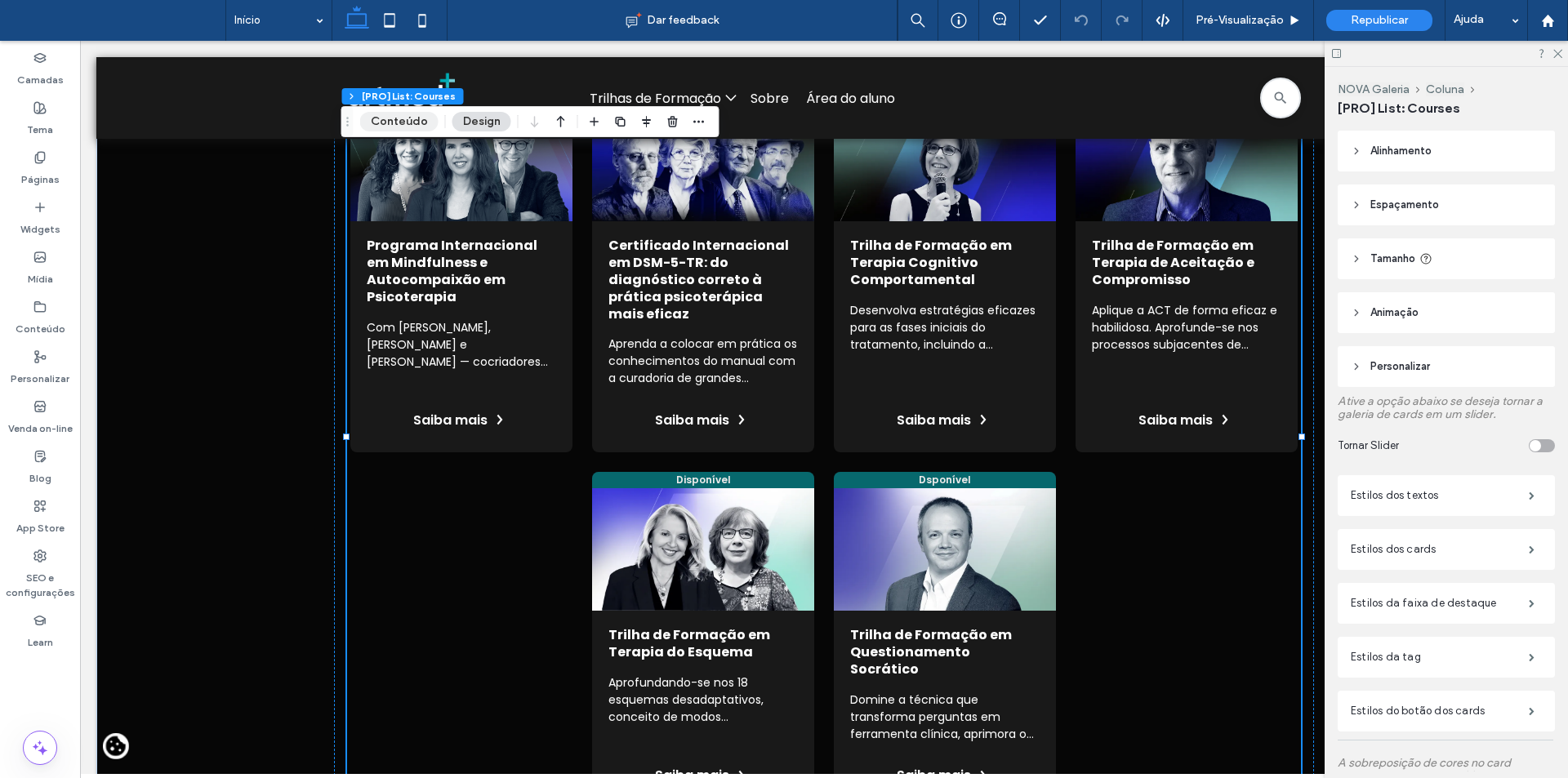
click at [408, 114] on button "Conteúdo" at bounding box center [399, 121] width 79 height 20
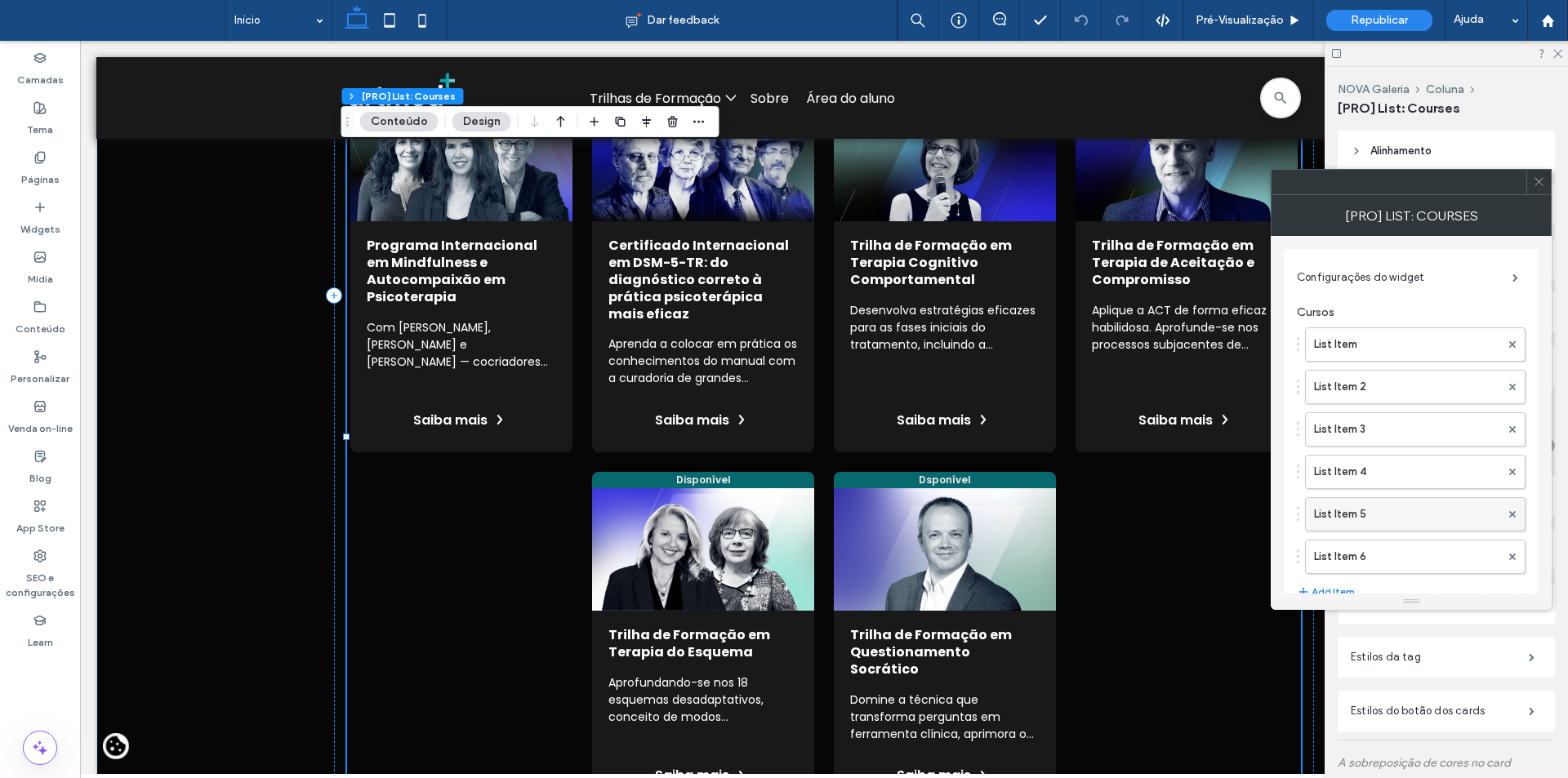
click at [1381, 512] on label "List Item 5" at bounding box center [1407, 514] width 186 height 33
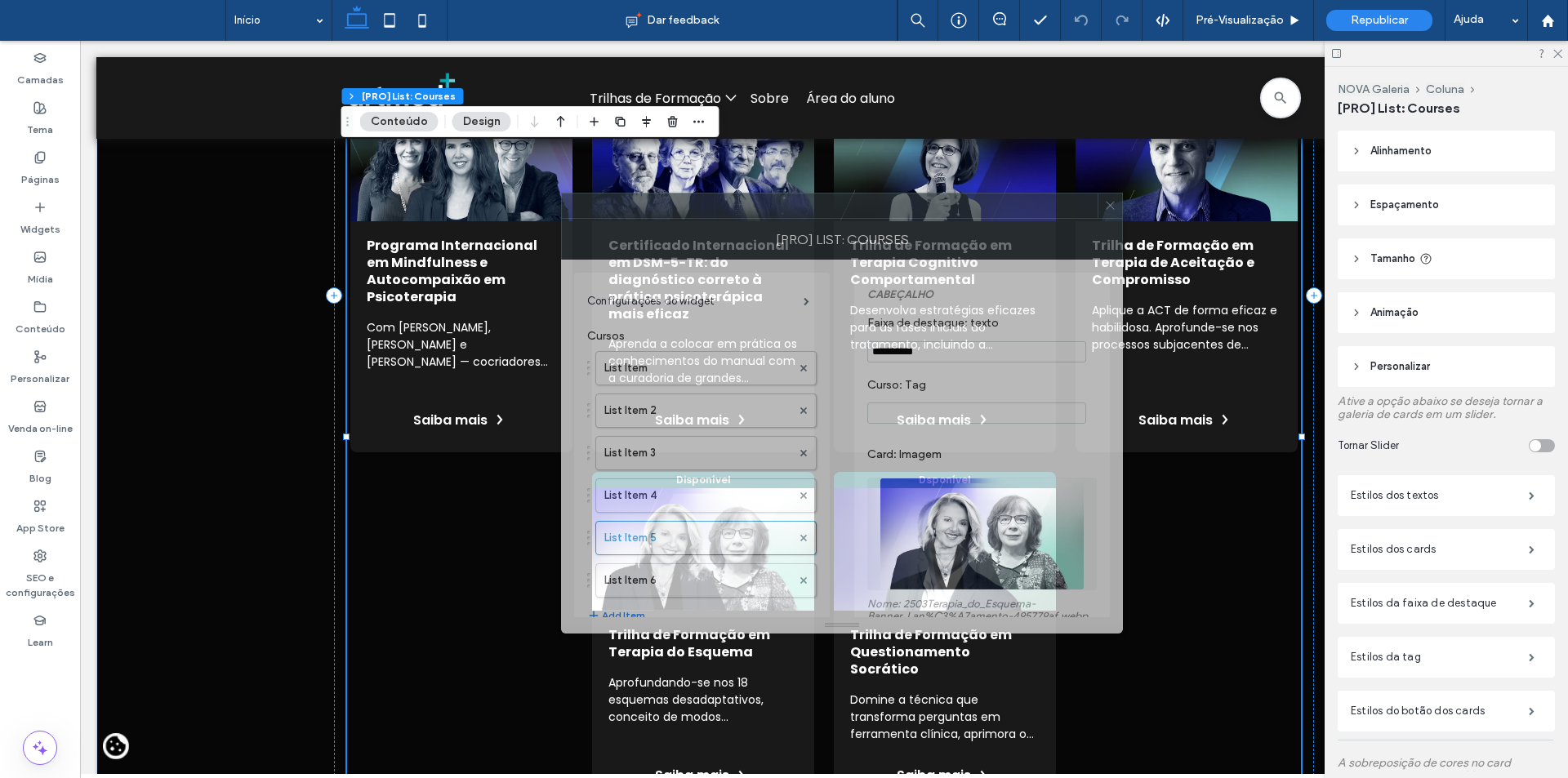
drag, startPoint x: 1401, startPoint y: 209, endPoint x: 923, endPoint y: 348, distance: 497.8
click at [955, 233] on div "[PRO] List: Courses" at bounding box center [842, 239] width 562 height 41
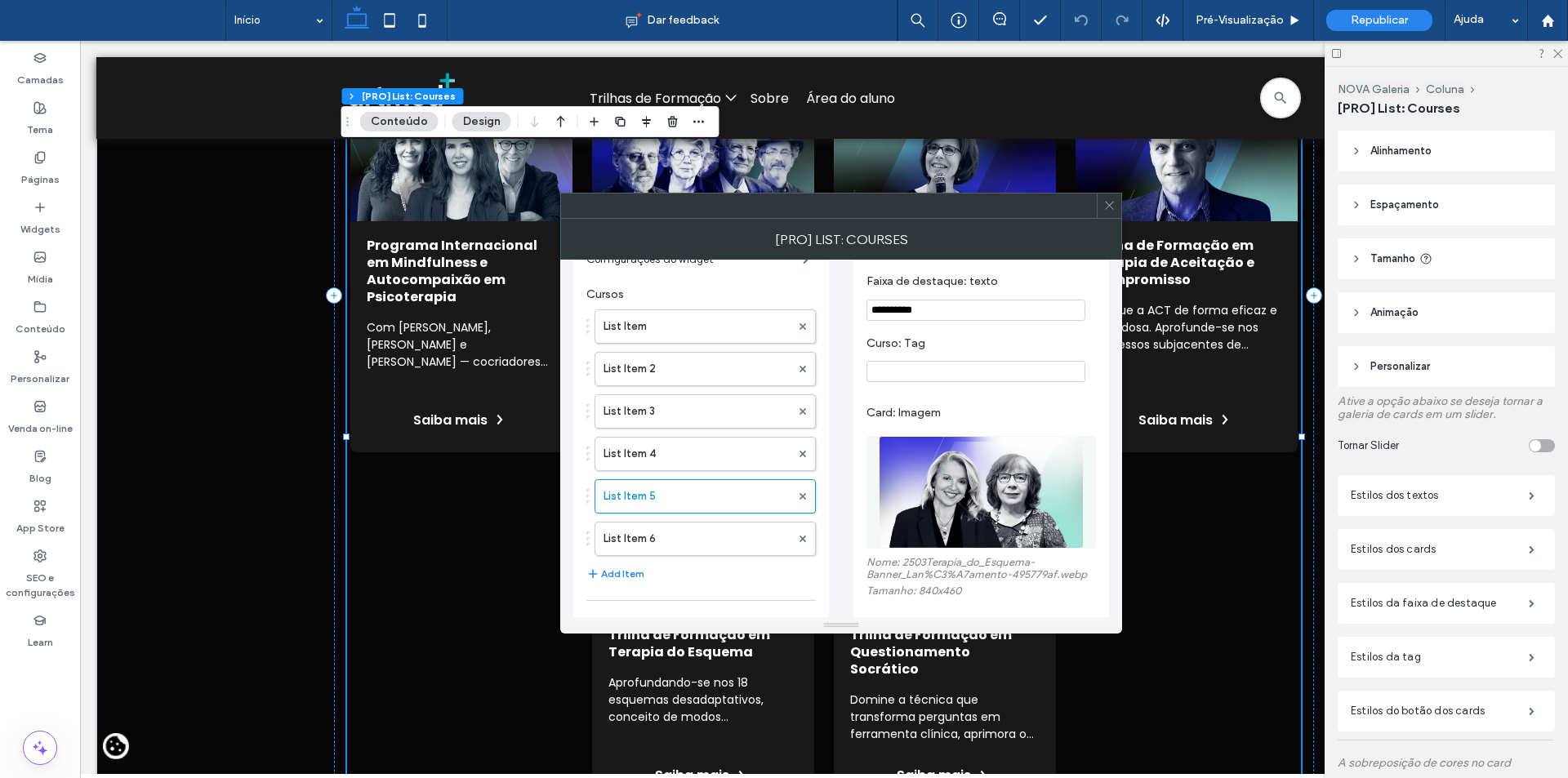
scroll to position [81, 0]
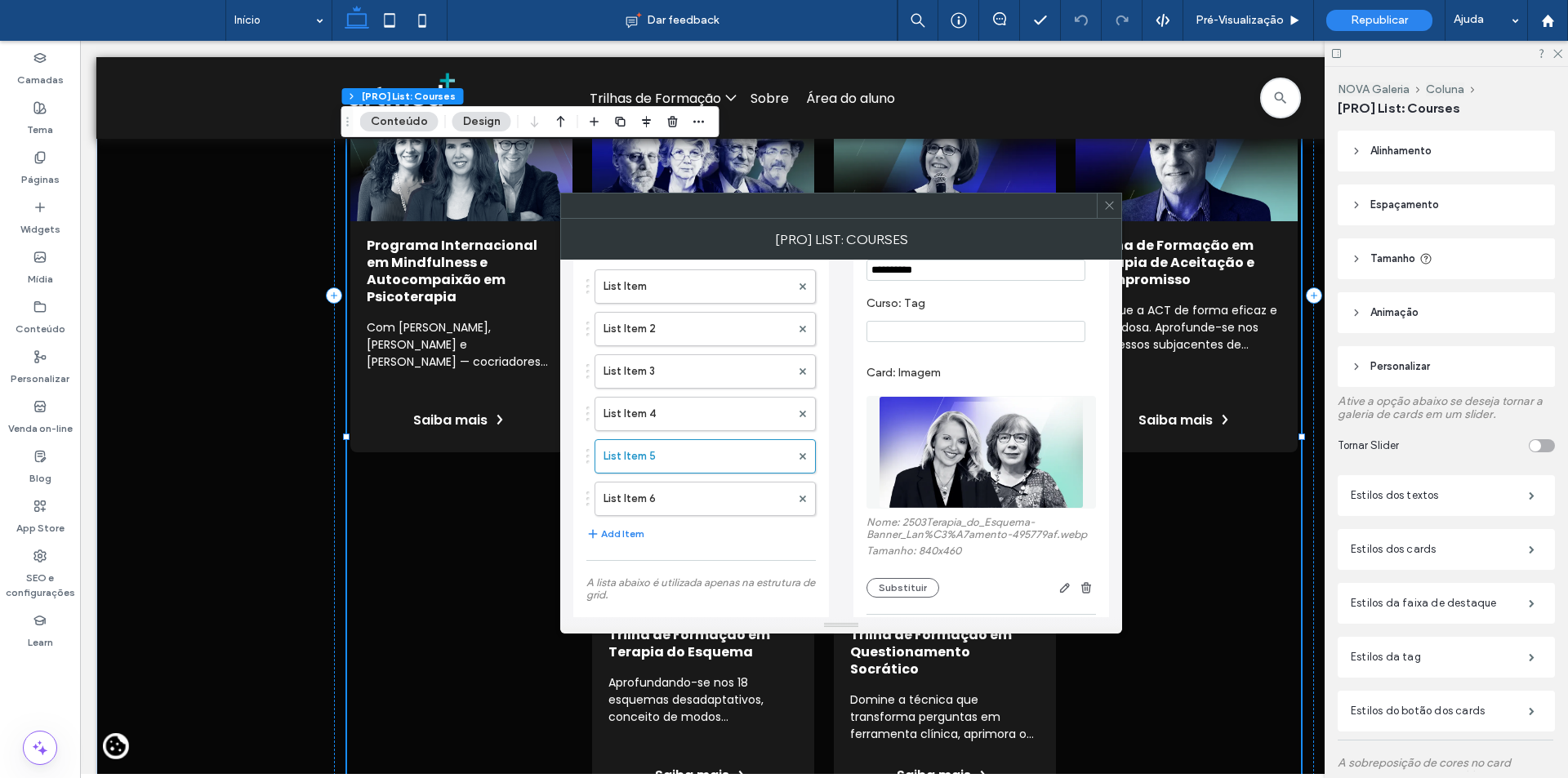
drag, startPoint x: 1111, startPoint y: 215, endPoint x: 642, endPoint y: 203, distance: 469.2
click at [1110, 215] on span at bounding box center [1109, 206] width 12 height 25
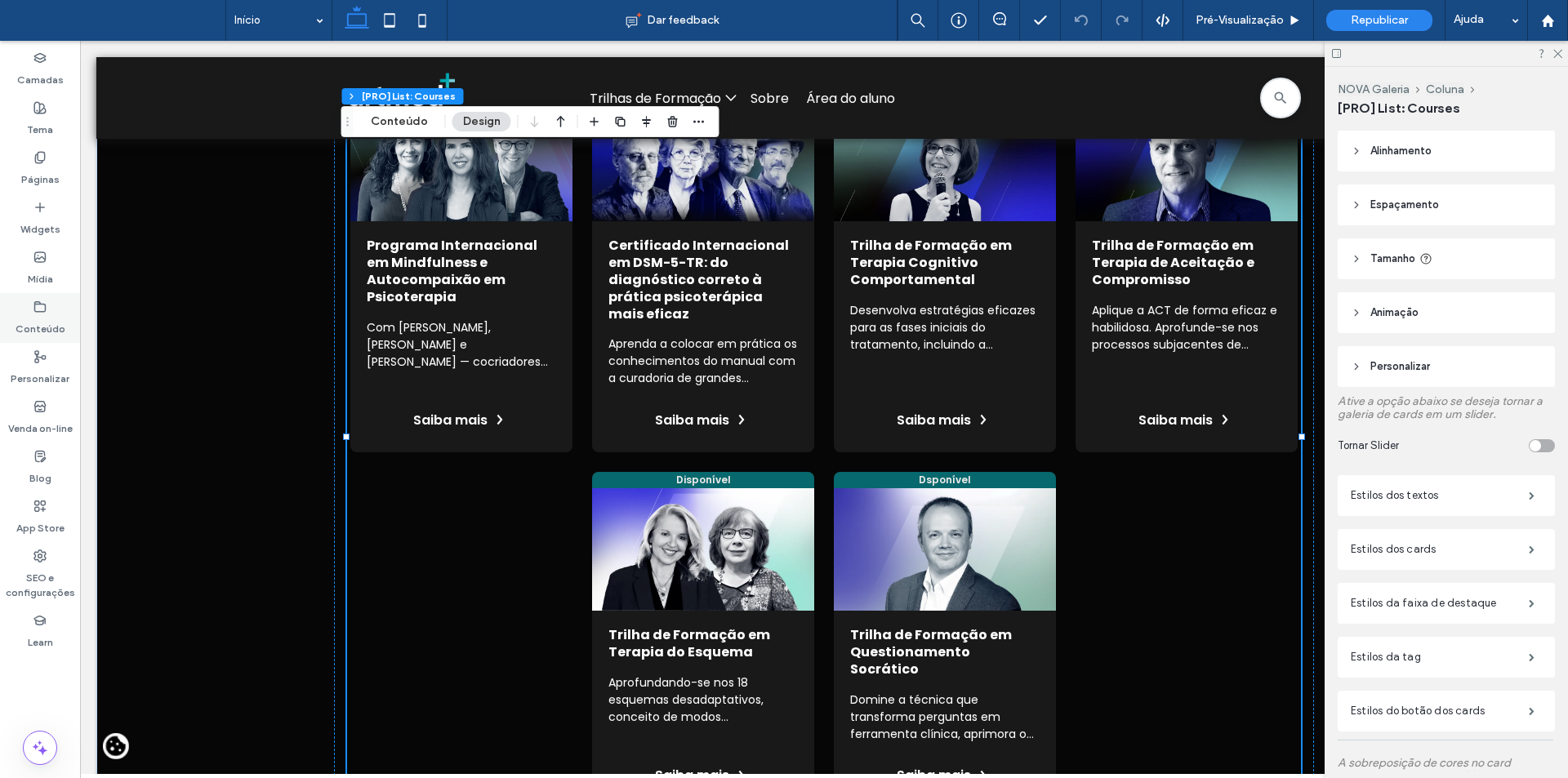
click at [44, 310] on use at bounding box center [40, 306] width 10 height 9
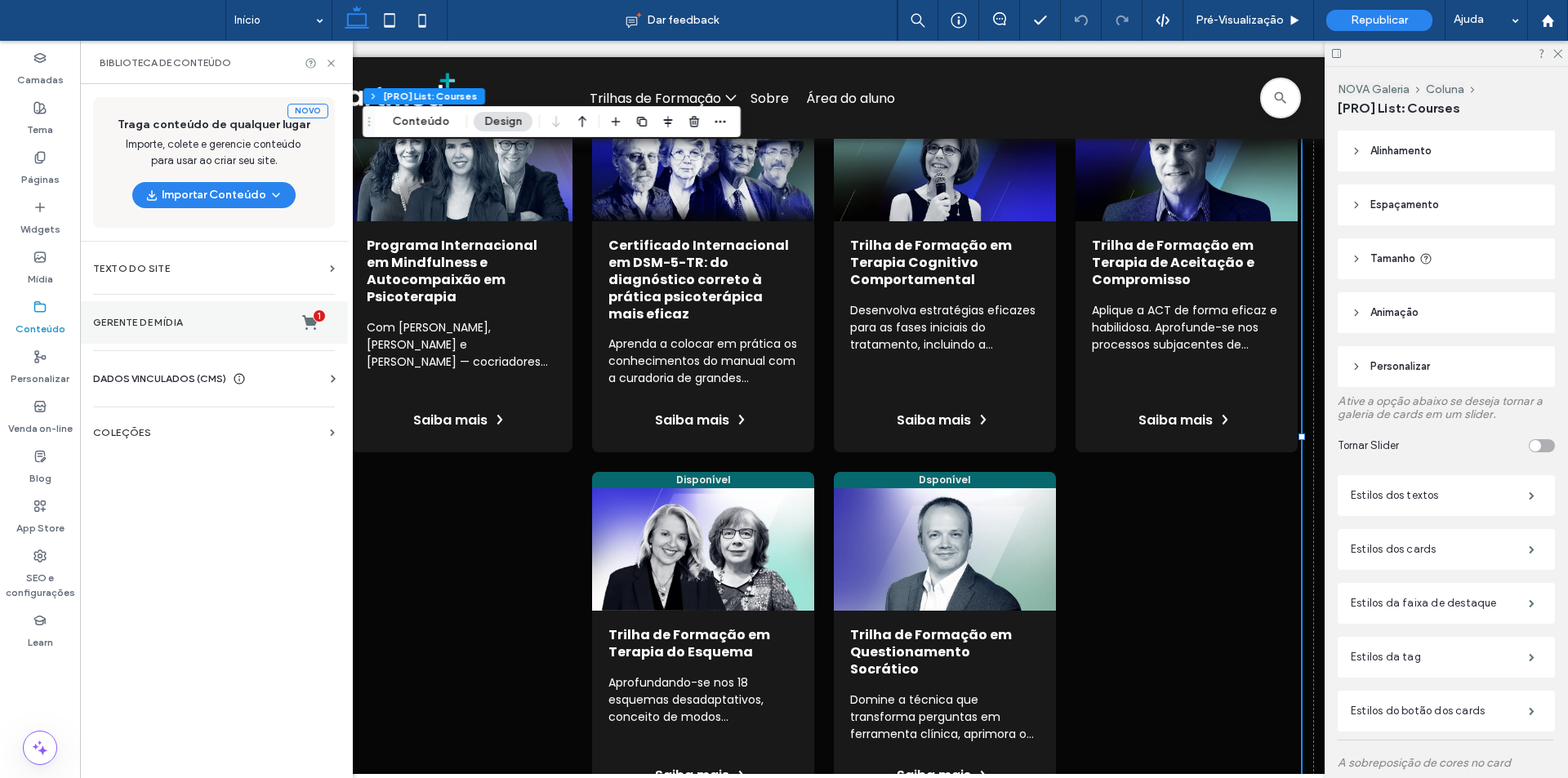
click at [135, 317] on label "Gerente de mídia 1" at bounding box center [213, 322] width 241 height 16
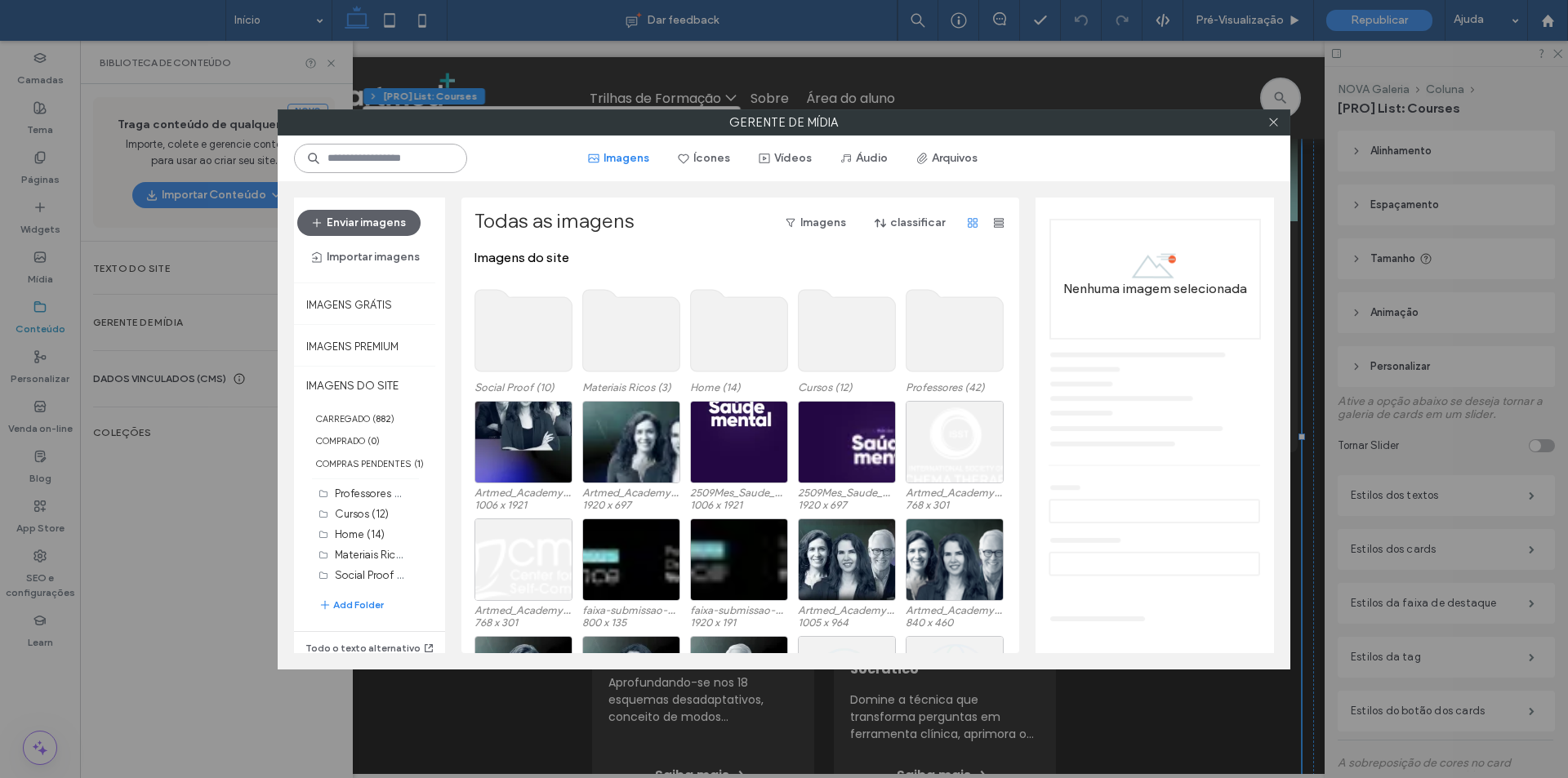
click at [421, 162] on input at bounding box center [380, 158] width 173 height 29
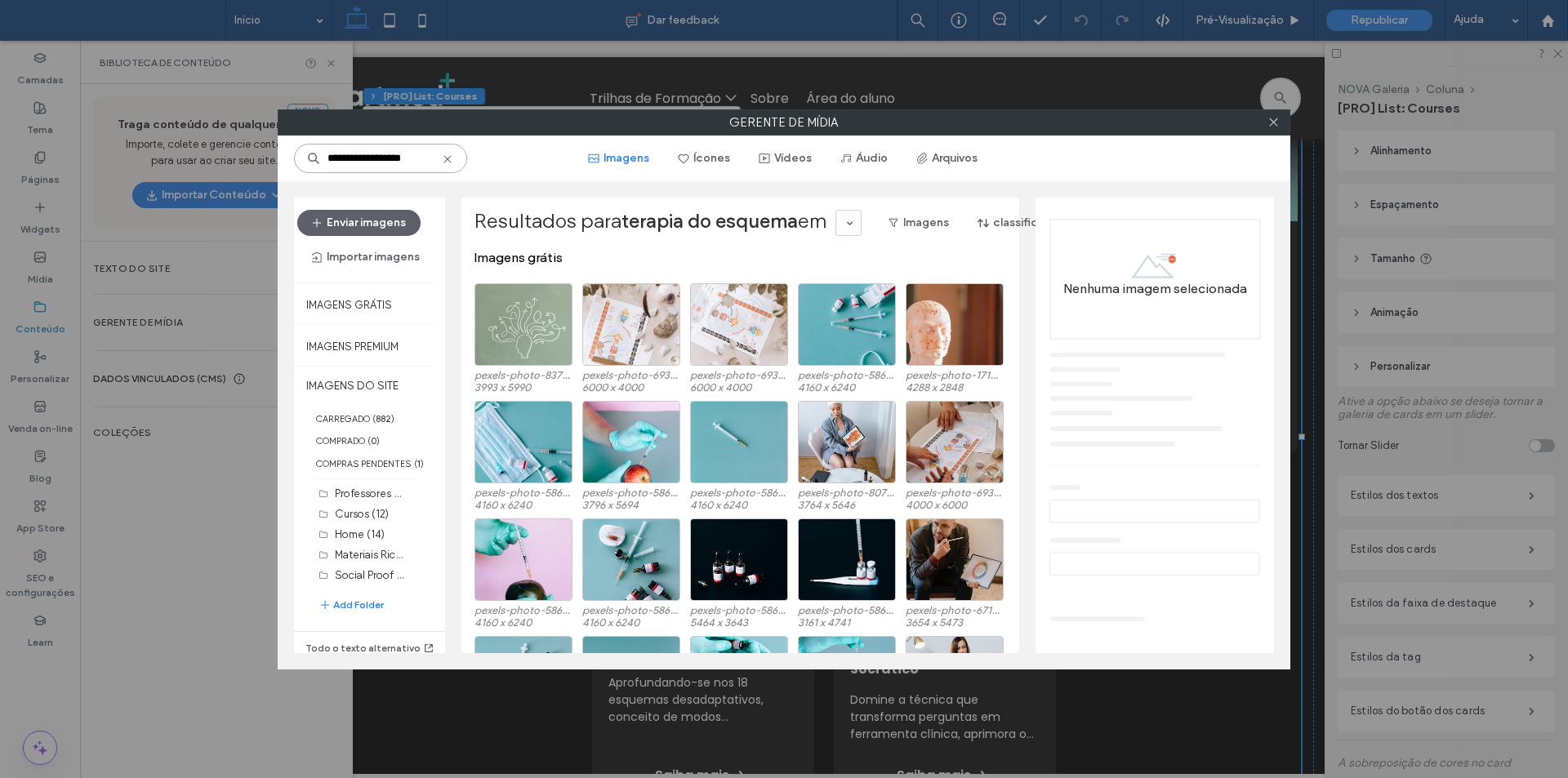
click at [365, 158] on input "**********" at bounding box center [380, 158] width 173 height 29
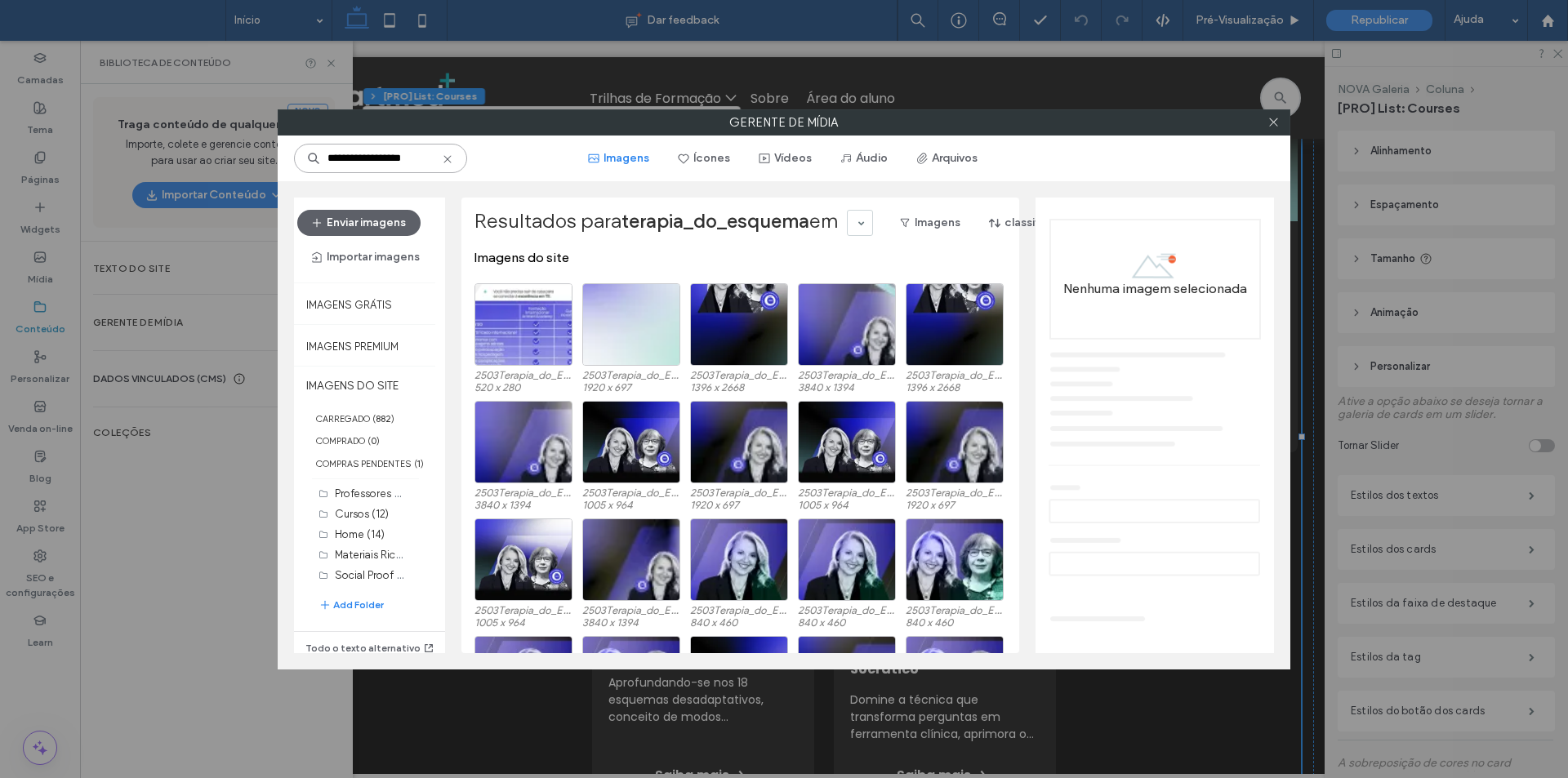
click at [429, 159] on input "**********" at bounding box center [380, 158] width 173 height 29
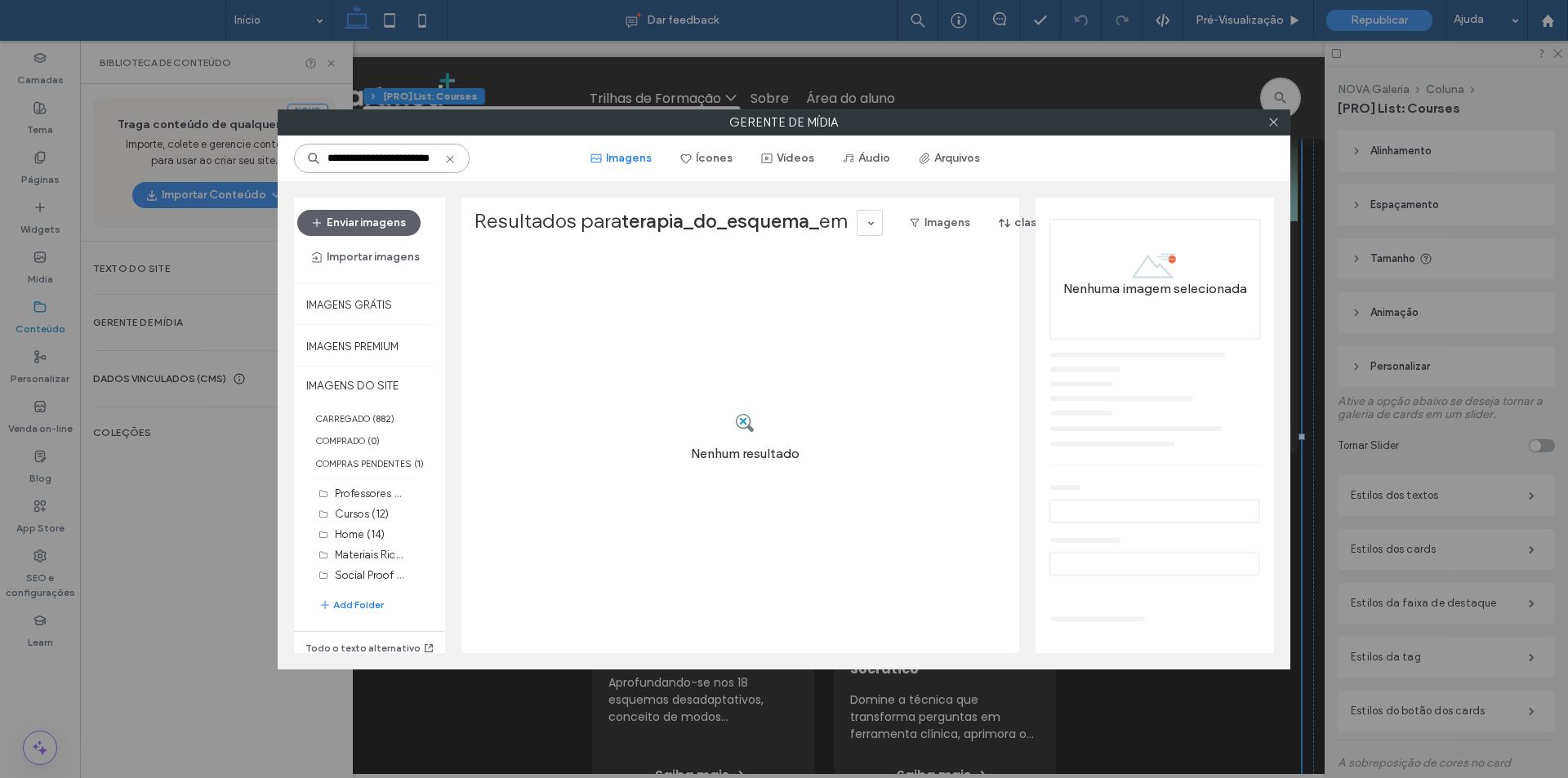
scroll to position [0, 32]
click at [405, 154] on input "**********" at bounding box center [382, 158] width 176 height 29
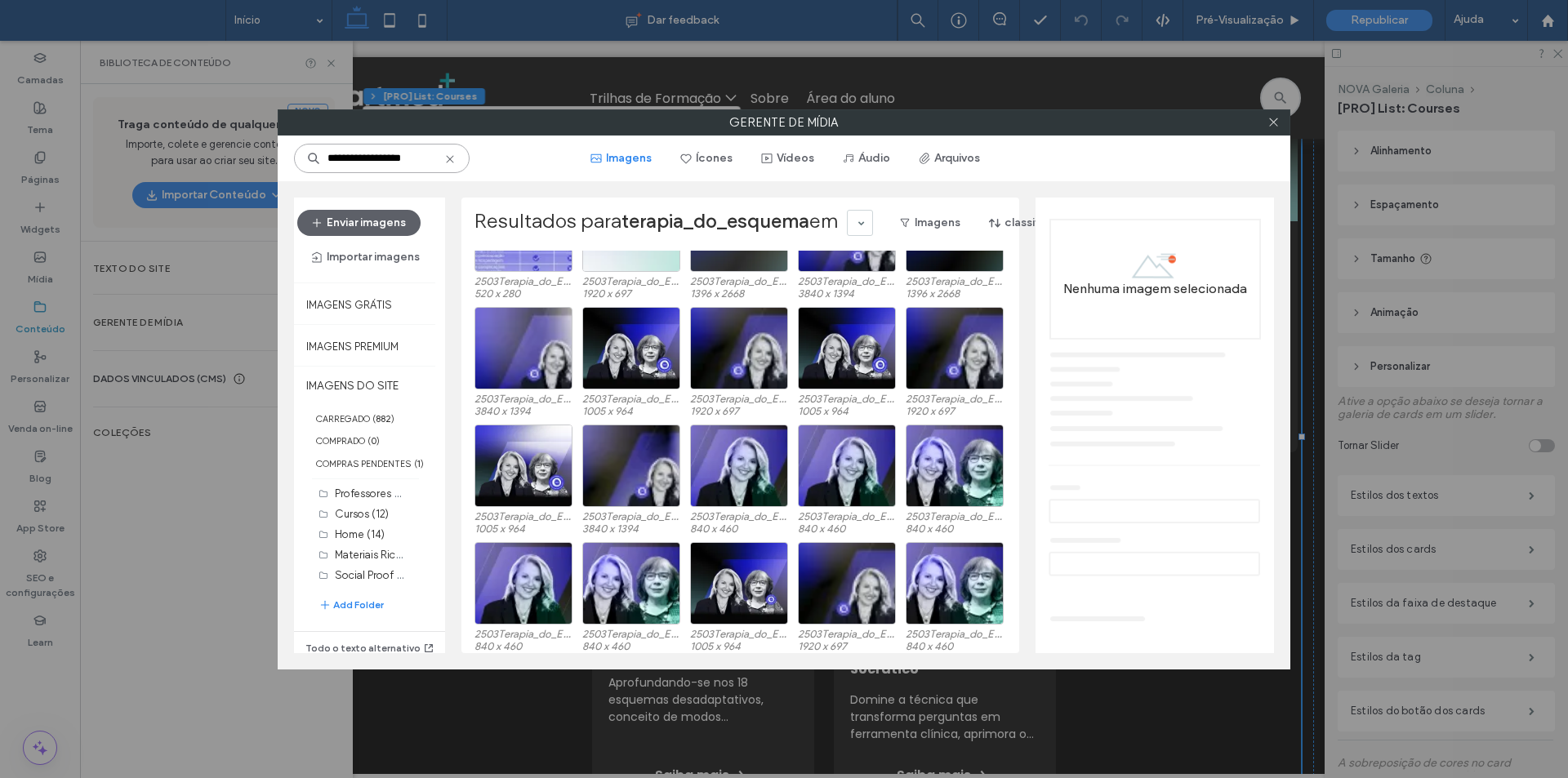
scroll to position [100, 0]
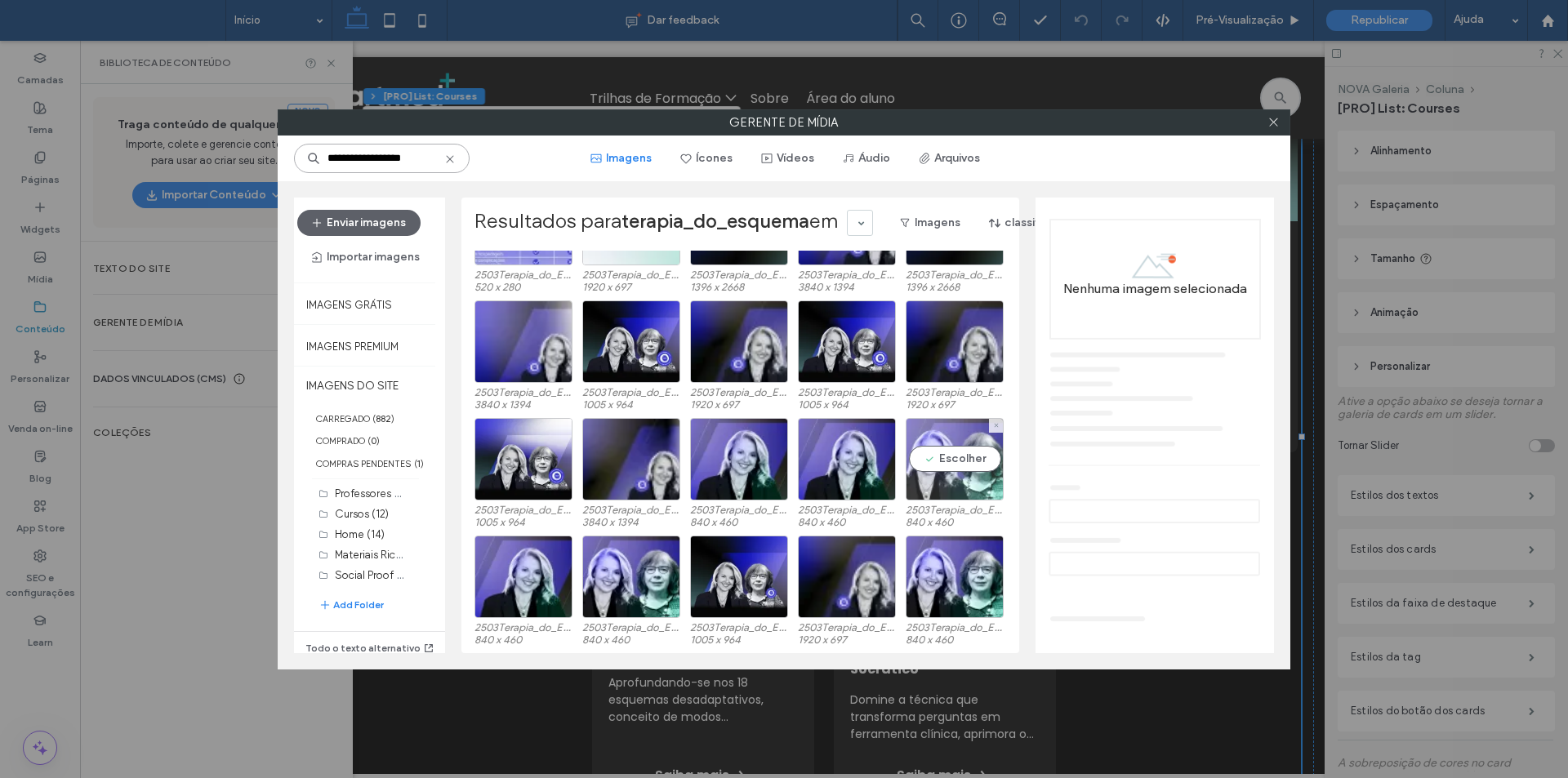
type input "**********"
click at [939, 477] on div "Escolher" at bounding box center [955, 459] width 98 height 82
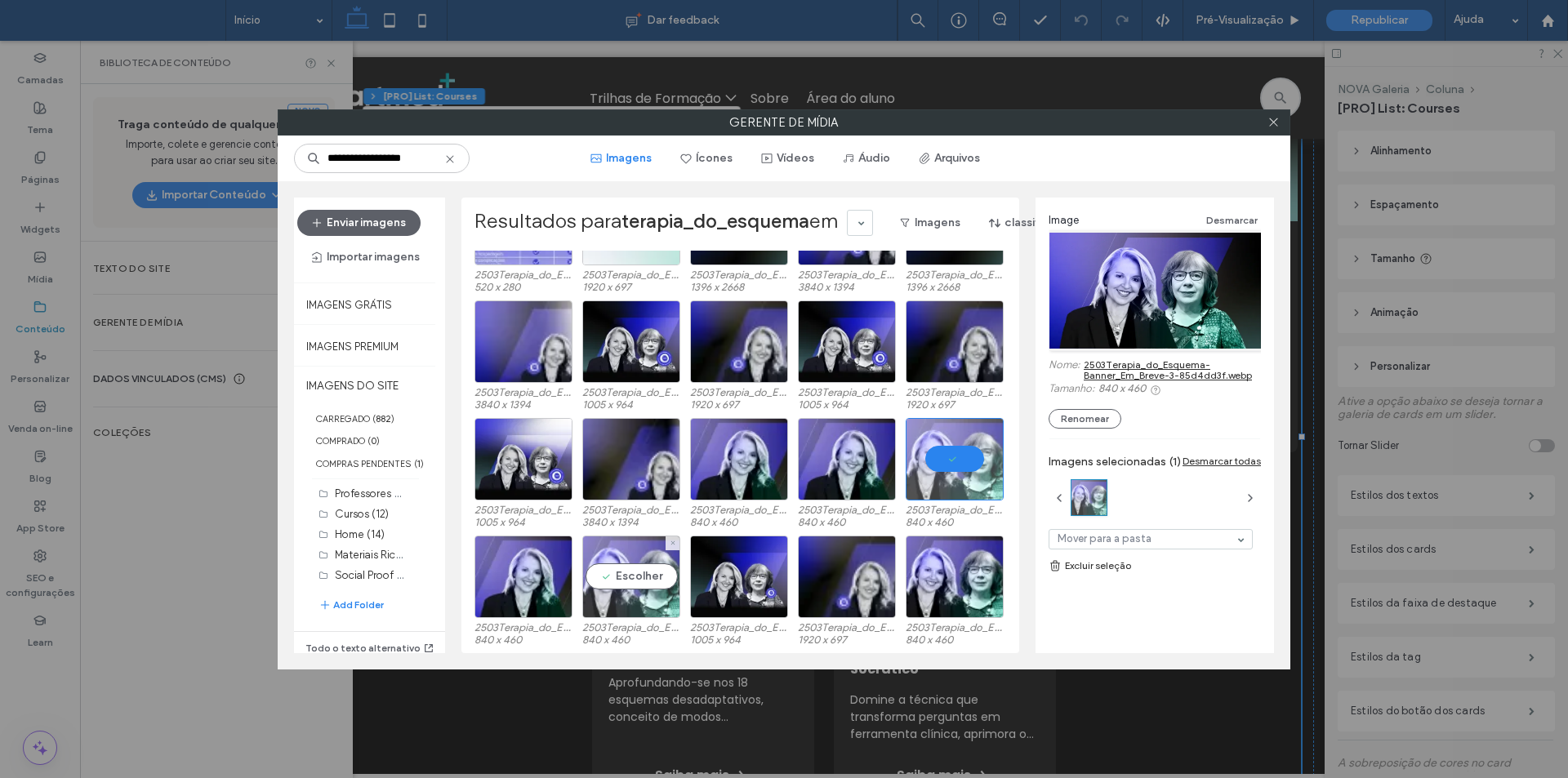
click at [620, 609] on div "Escolher" at bounding box center [631, 576] width 98 height 82
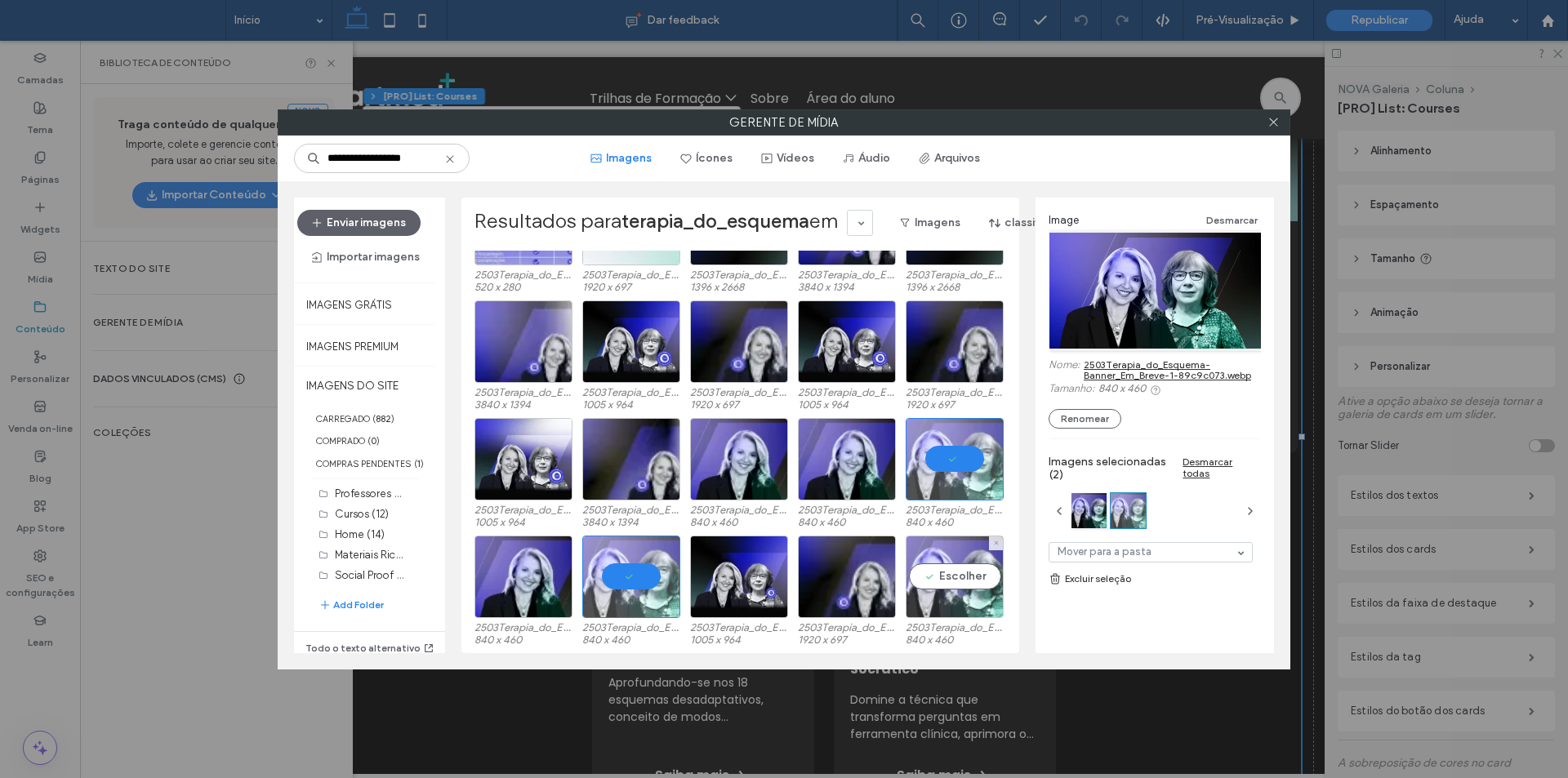
click at [943, 598] on div "Escolher" at bounding box center [955, 576] width 98 height 82
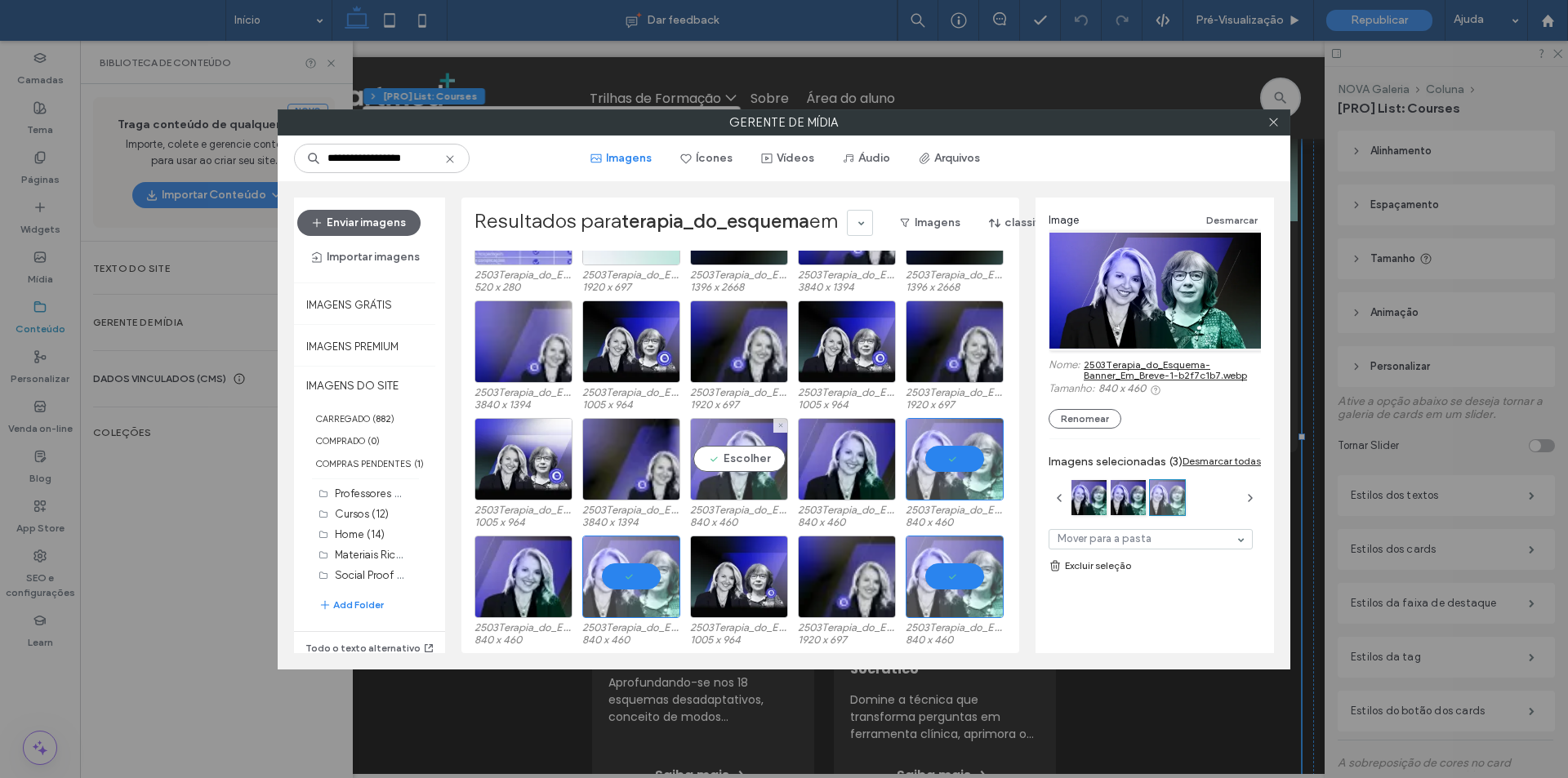
click at [706, 479] on div "Escolher" at bounding box center [739, 459] width 98 height 82
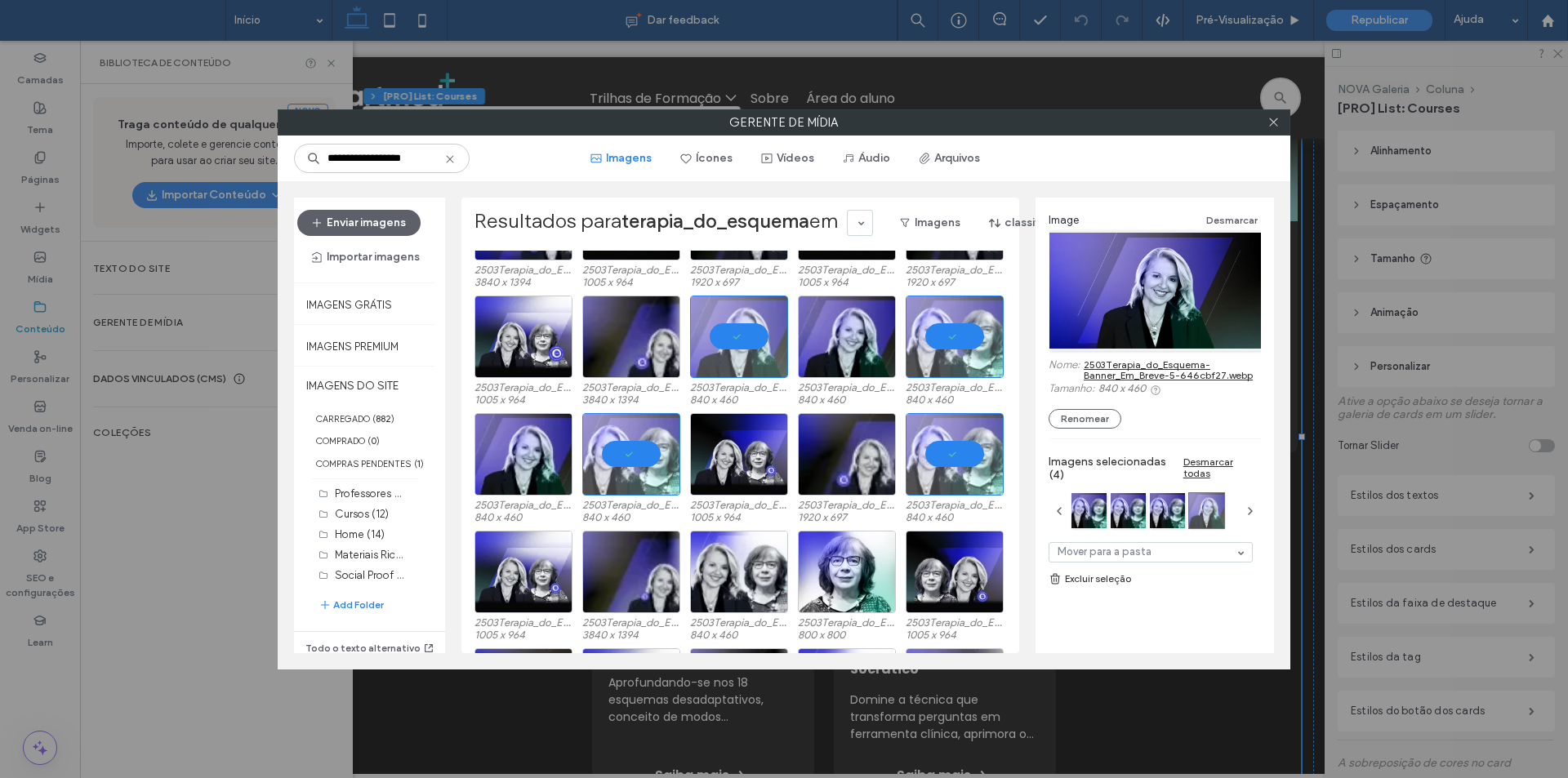
scroll to position [245, 0]
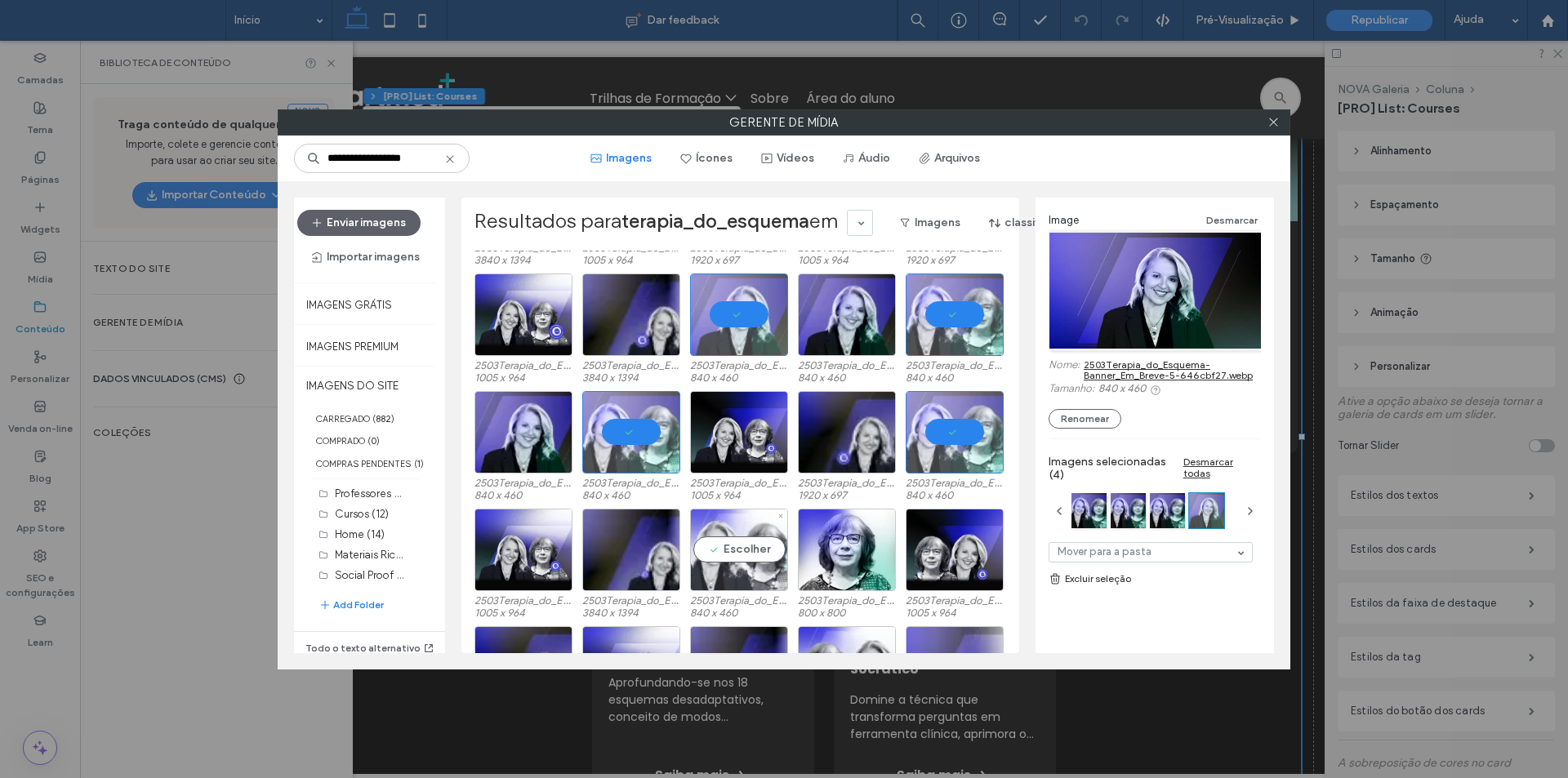
click at [764, 578] on div "Escolher" at bounding box center [739, 550] width 98 height 82
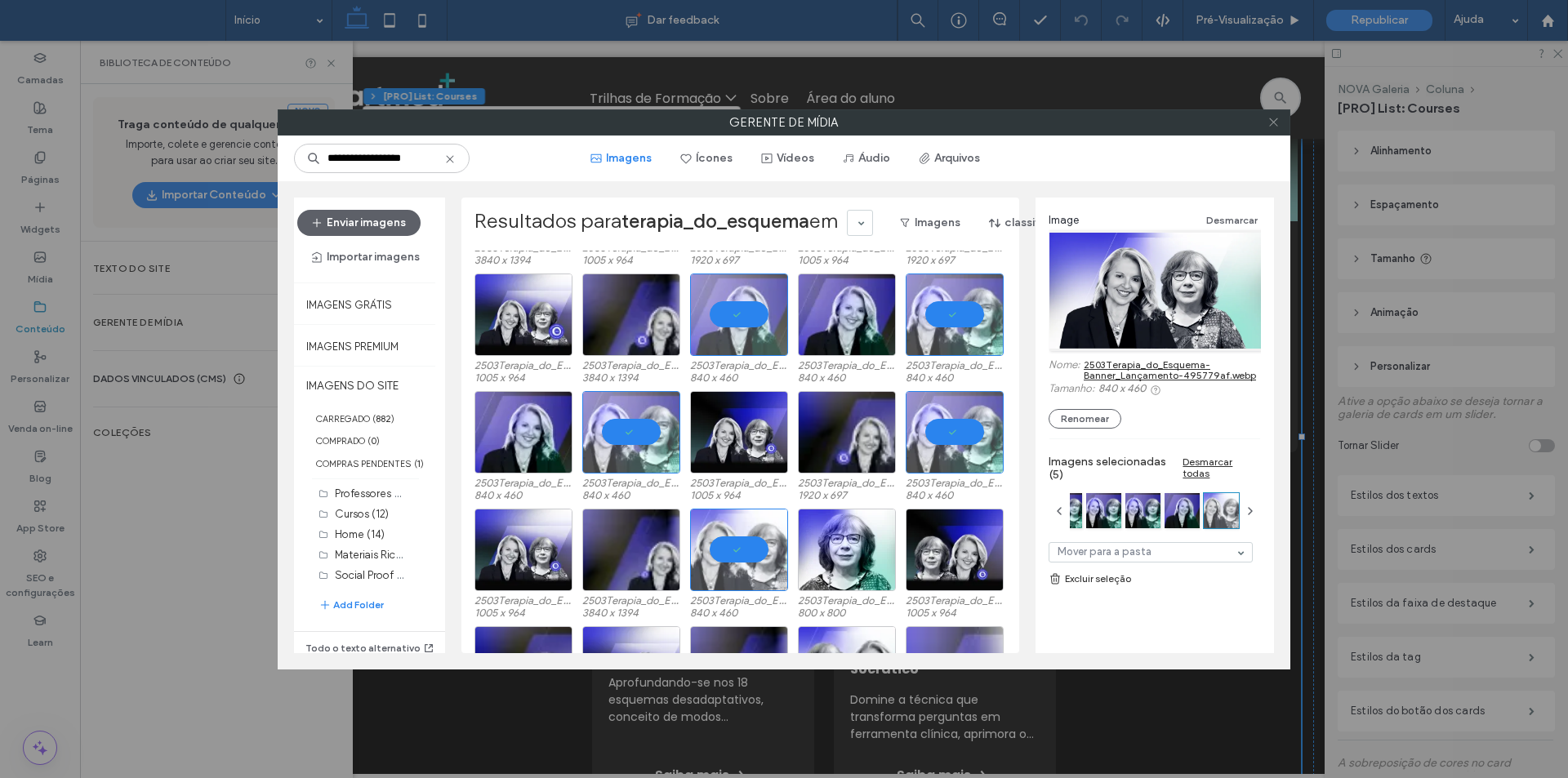
click at [1278, 123] on icon at bounding box center [1273, 122] width 12 height 12
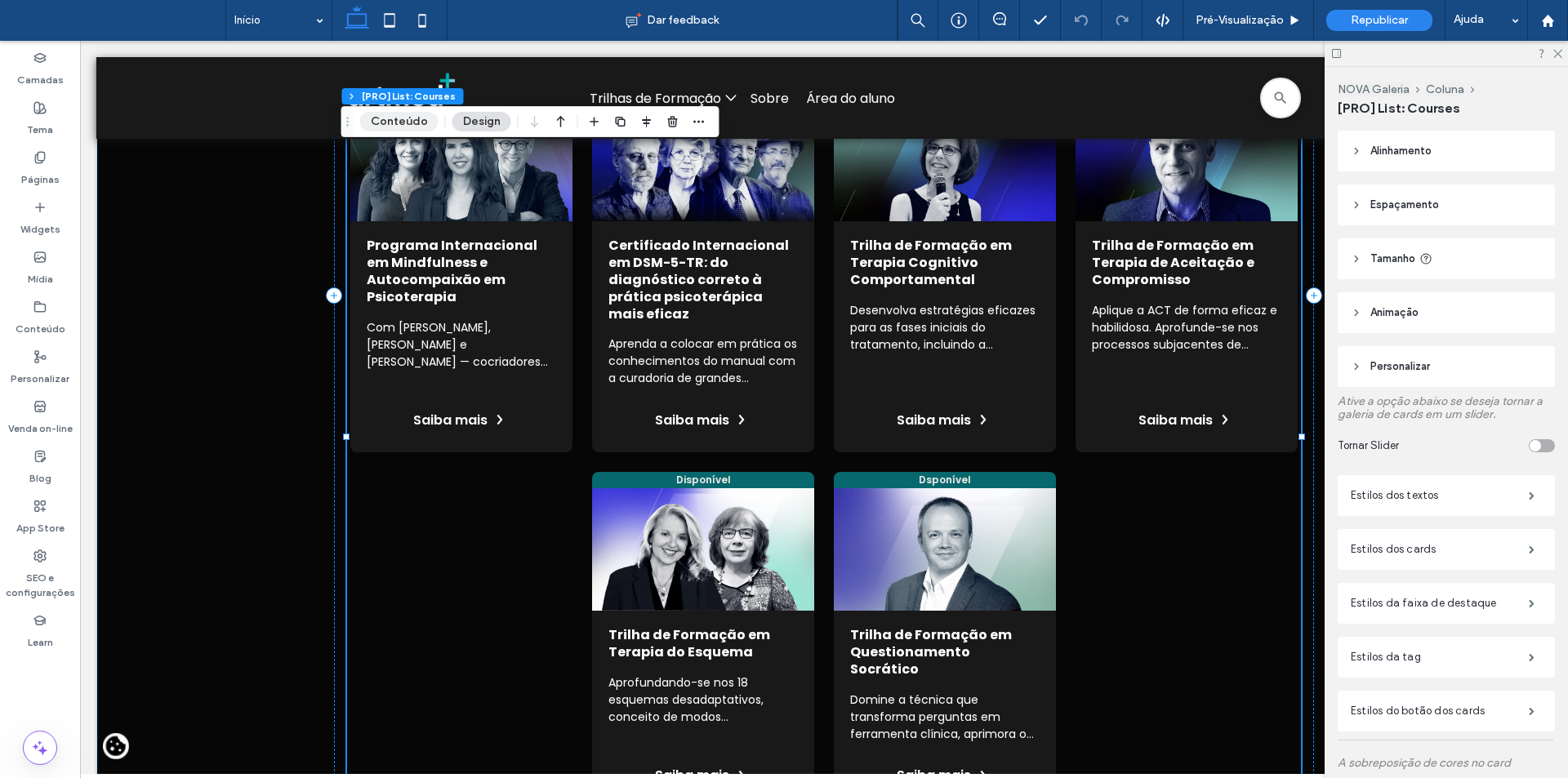
click at [404, 117] on button "Conteúdo" at bounding box center [399, 121] width 79 height 20
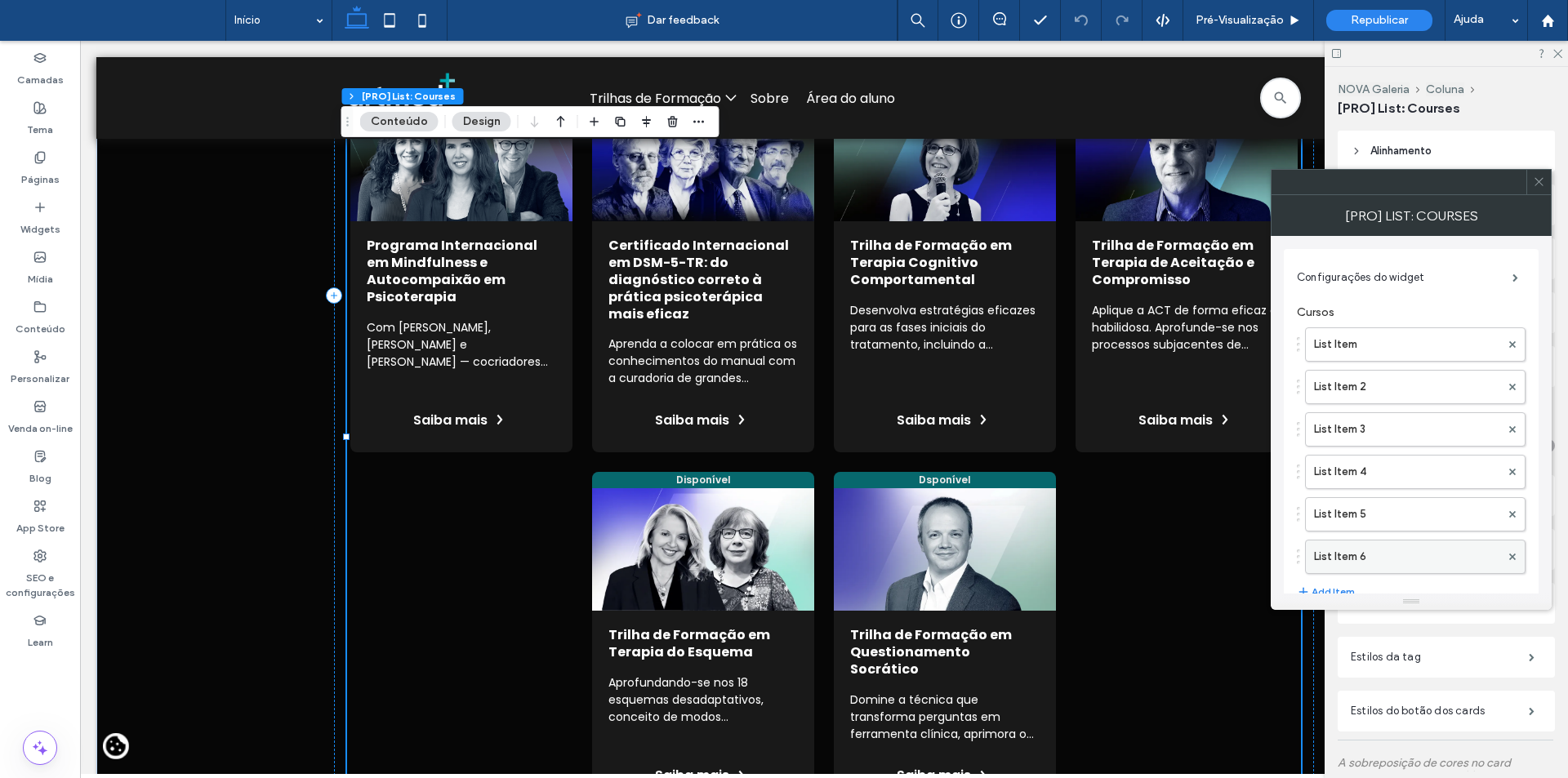
click at [1380, 554] on label "List Item 6" at bounding box center [1407, 557] width 186 height 33
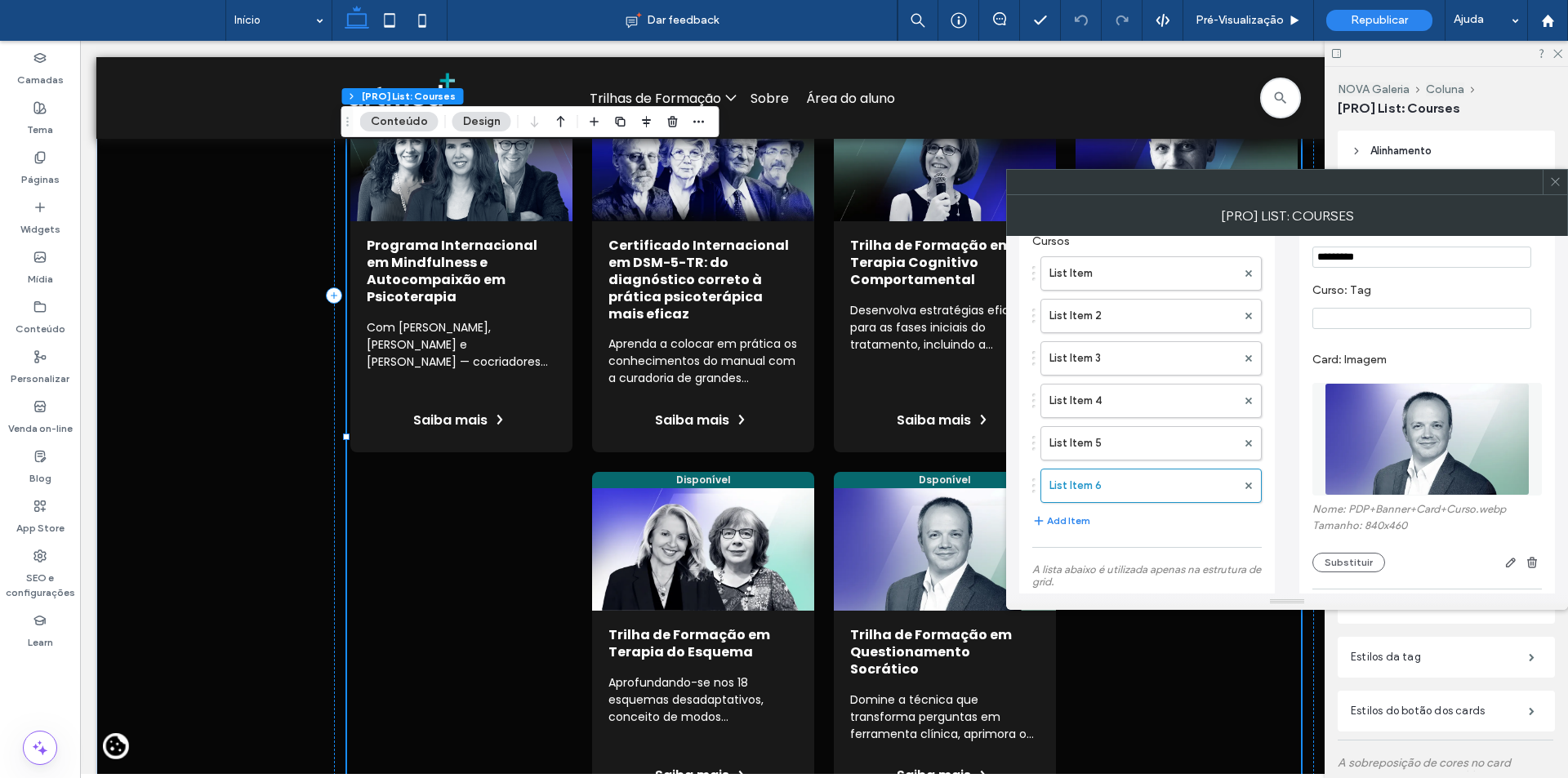
scroll to position [164, 0]
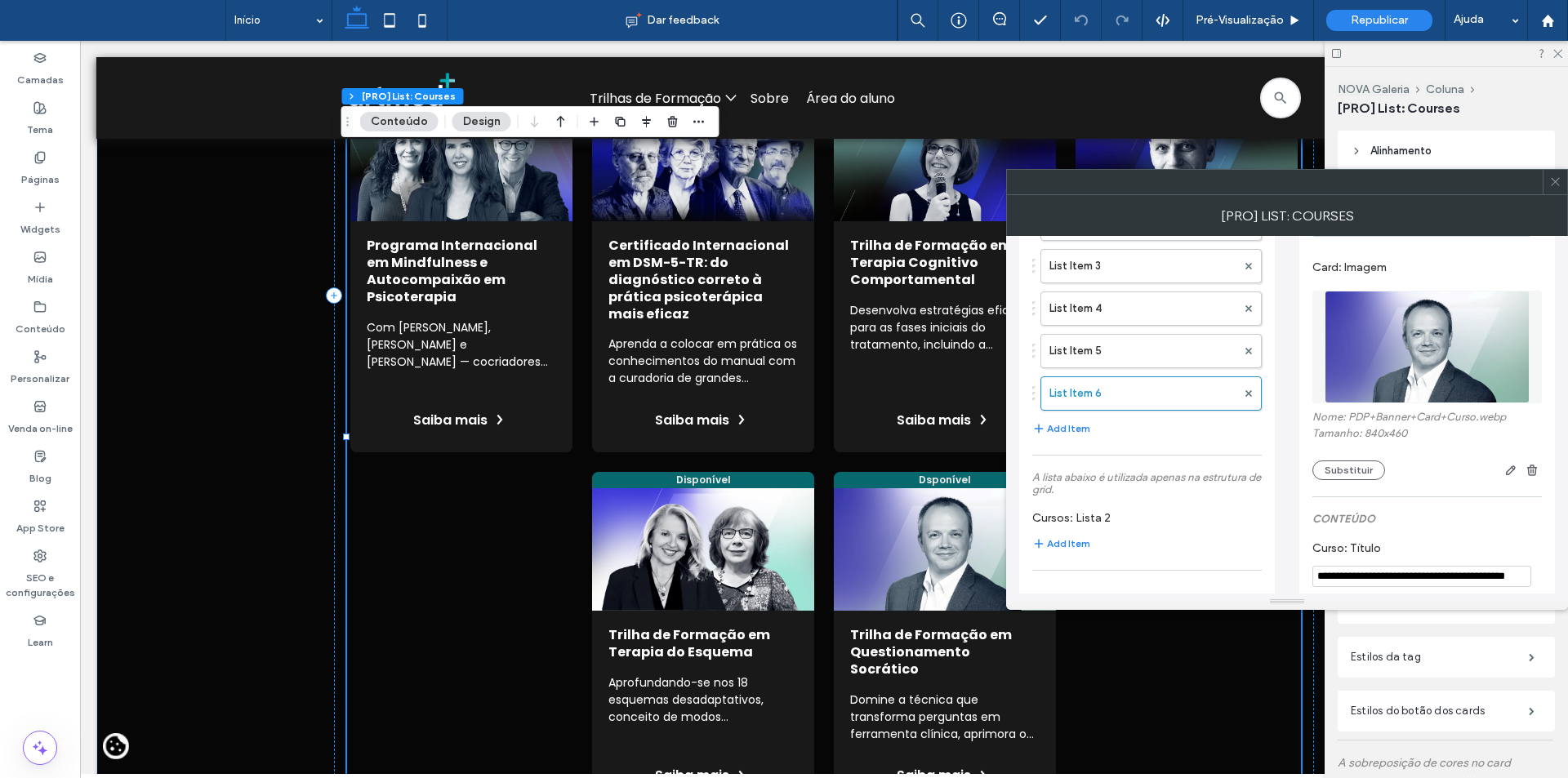
click at [1556, 179] on icon at bounding box center [1555, 182] width 12 height 12
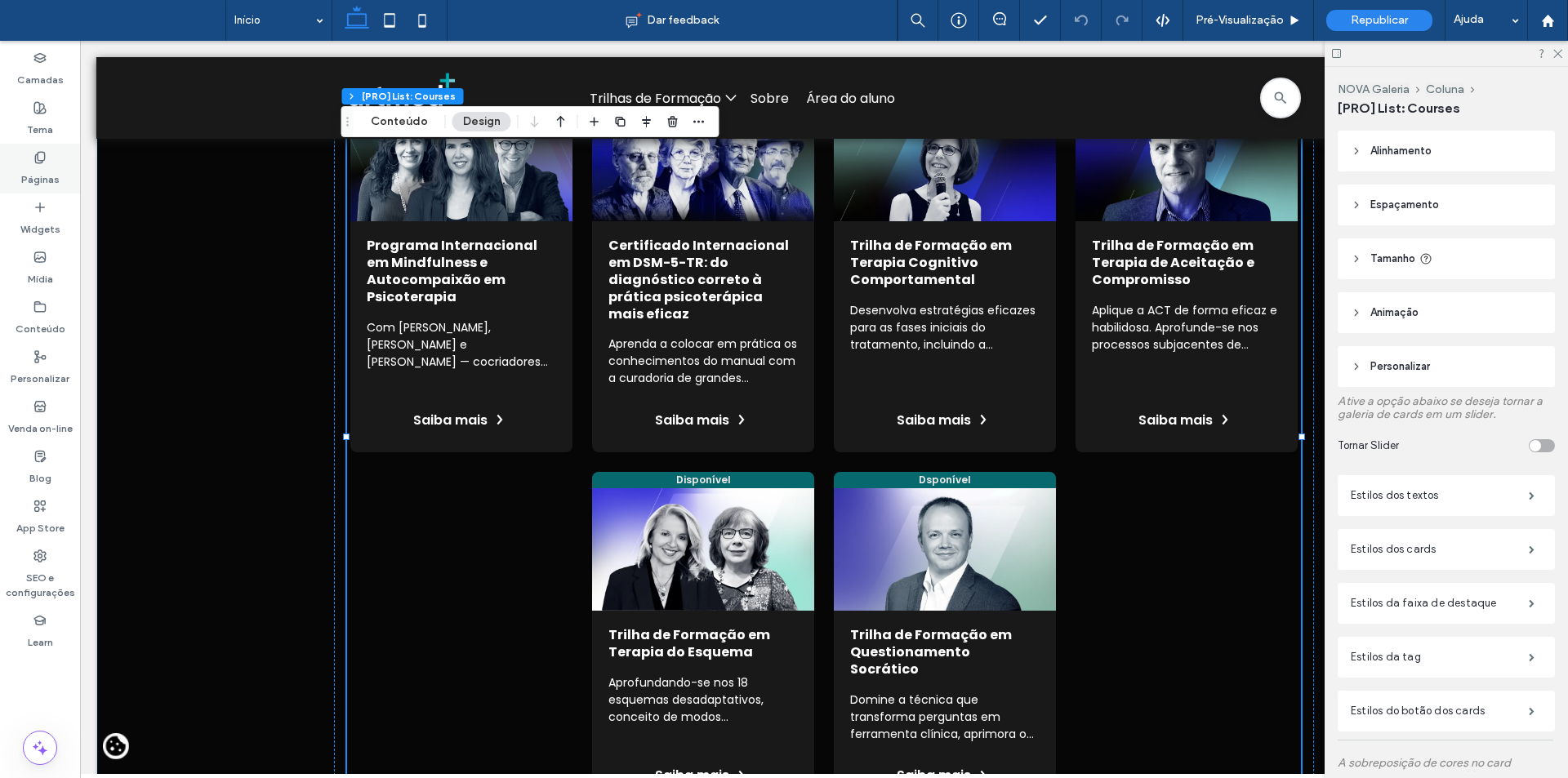
click at [29, 170] on label "Páginas" at bounding box center [40, 175] width 39 height 23
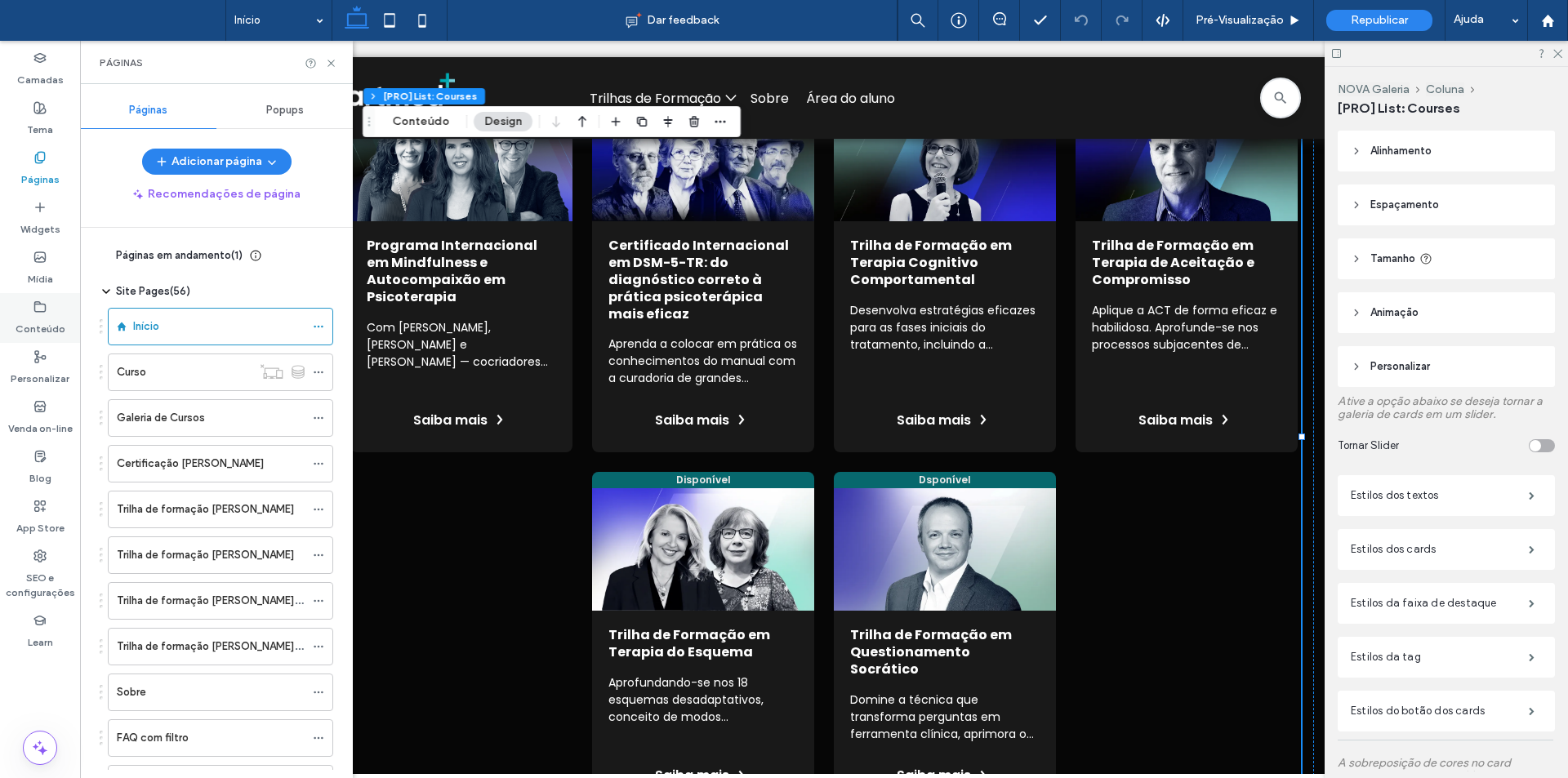
click at [60, 324] on label "Conteúdo" at bounding box center [40, 325] width 50 height 23
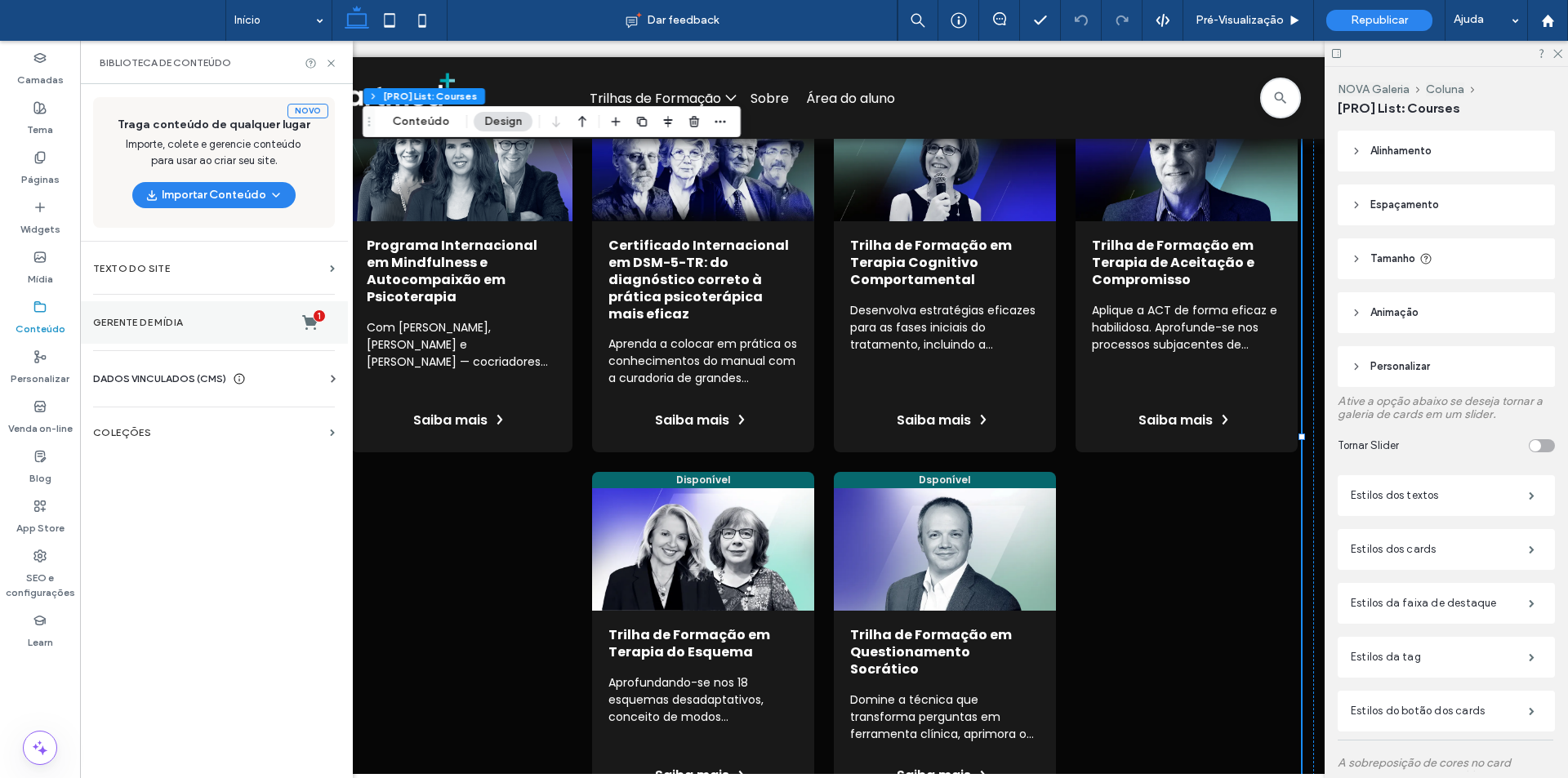
click at [150, 306] on section "Gerente de mídia 1" at bounding box center [214, 322] width 268 height 43
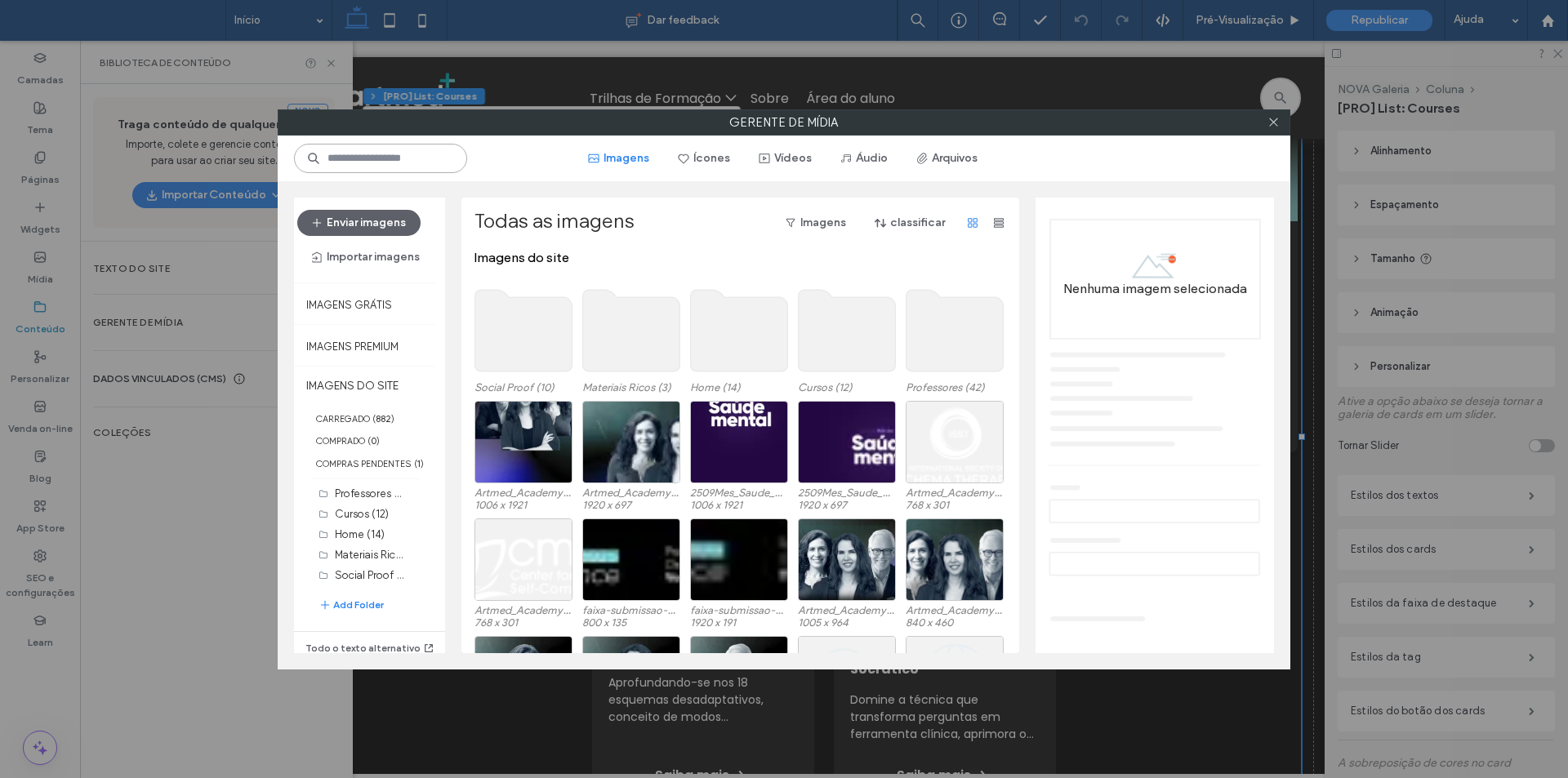
click at [420, 167] on input at bounding box center [380, 158] width 173 height 29
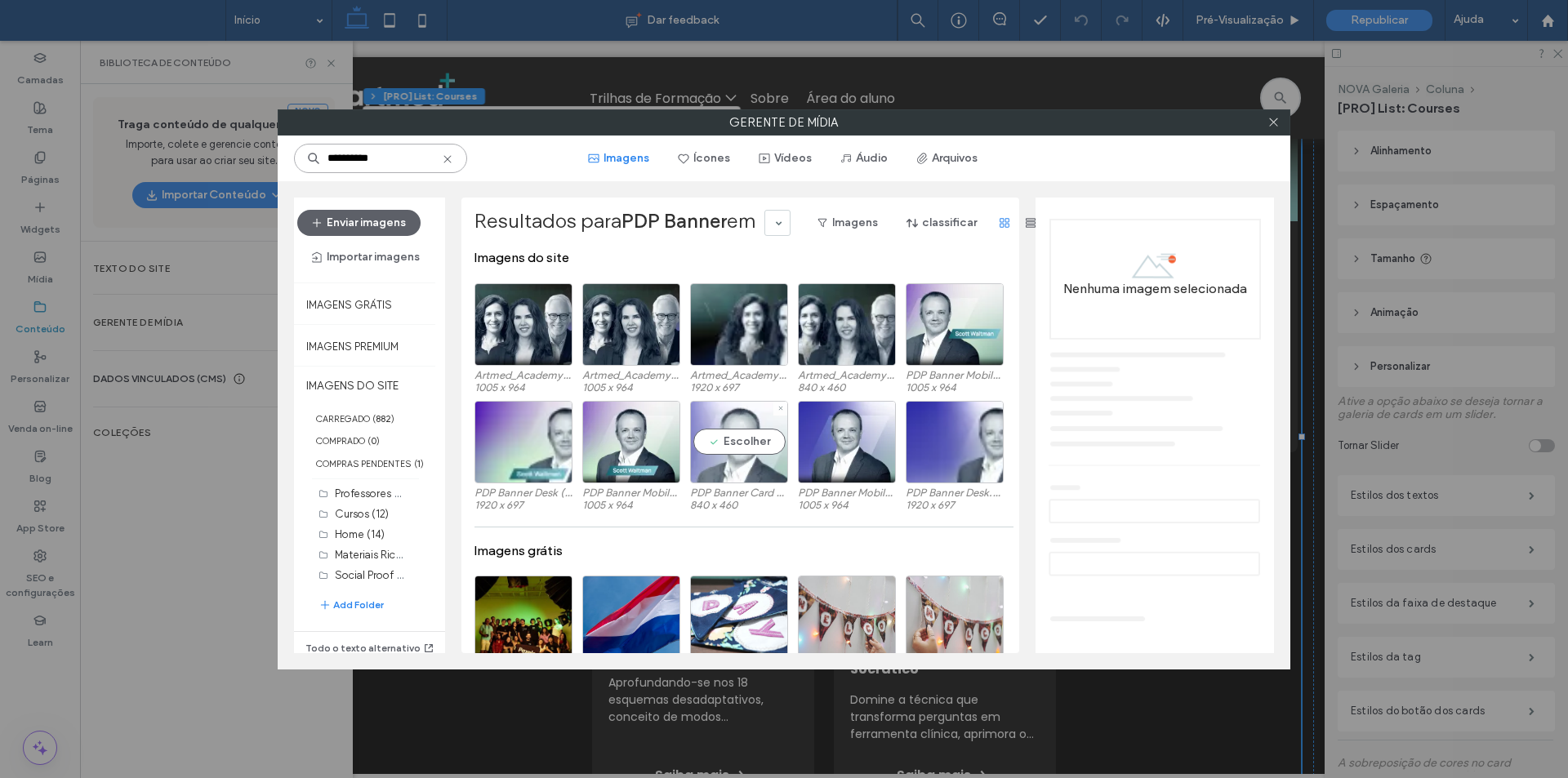
type input "**********"
click at [745, 474] on div "Escolher" at bounding box center [739, 442] width 98 height 82
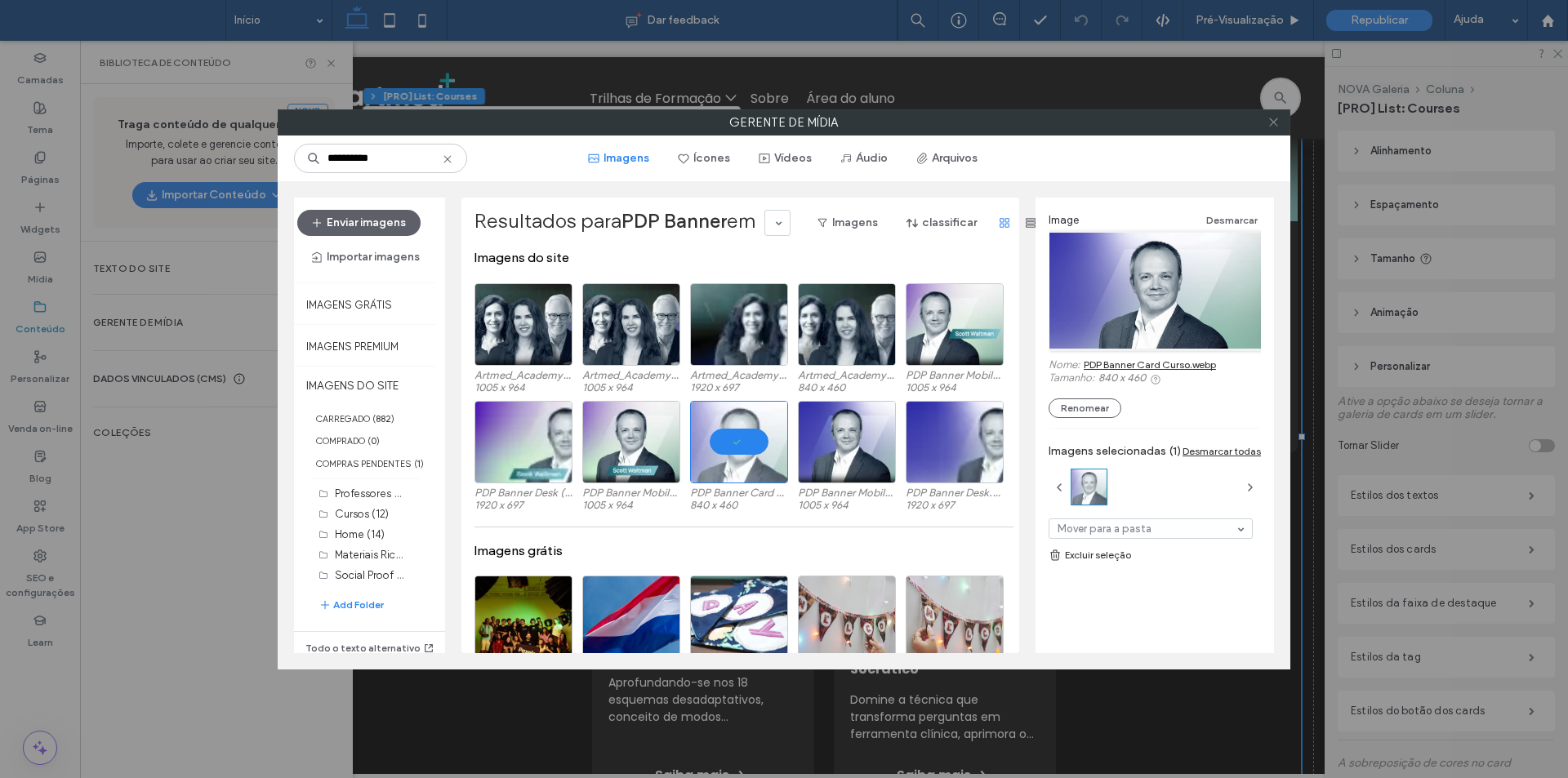
click at [1270, 119] on use at bounding box center [1273, 122] width 9 height 9
